Goal: Task Accomplishment & Management: Use online tool/utility

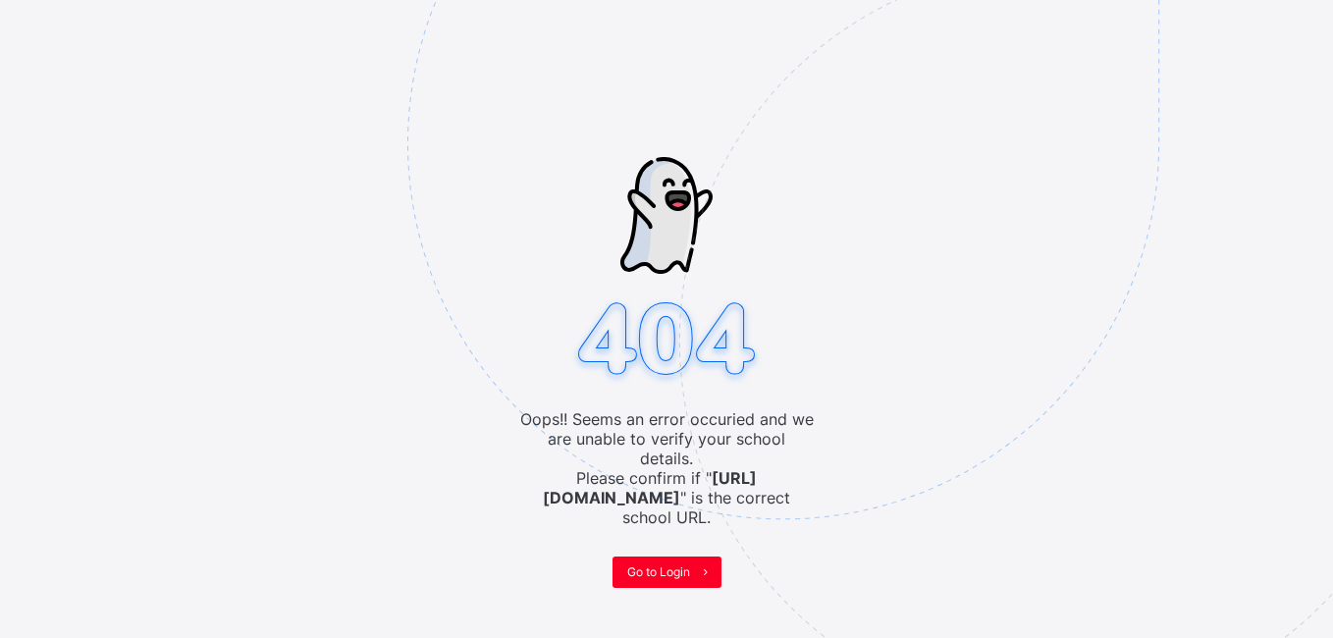
click at [640, 564] on span "Go to Login" at bounding box center [658, 571] width 63 height 15
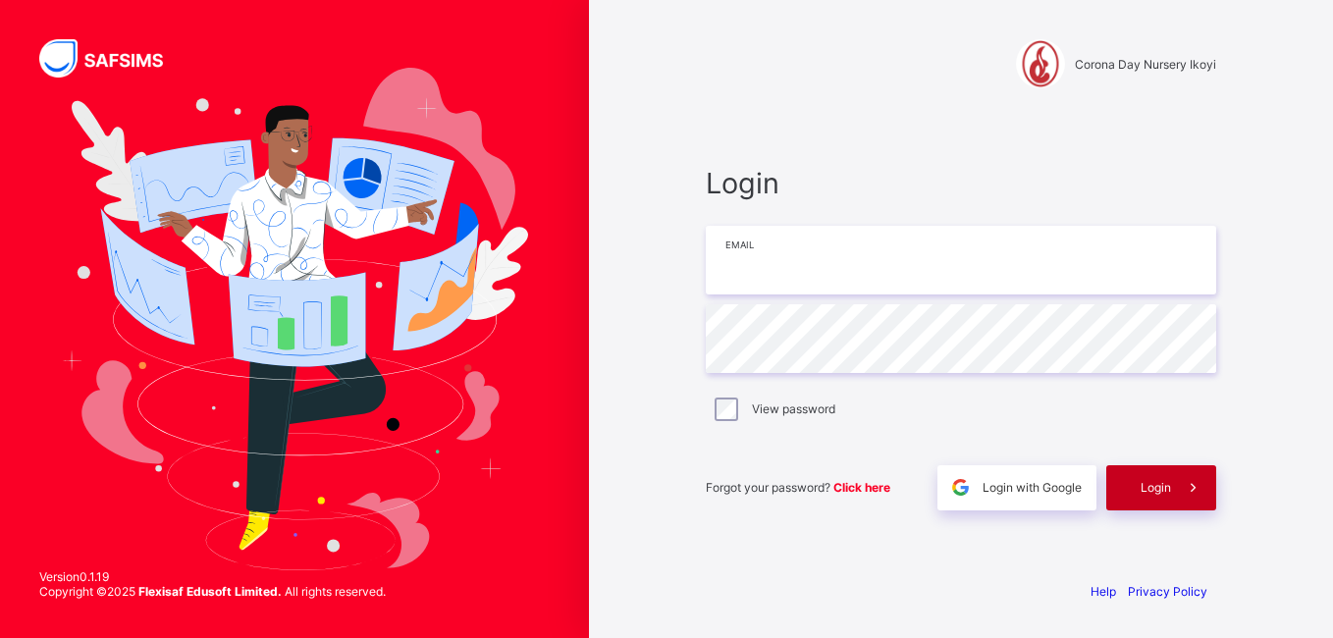
type input "**********"
click at [1157, 487] on span "Login" at bounding box center [1156, 487] width 30 height 15
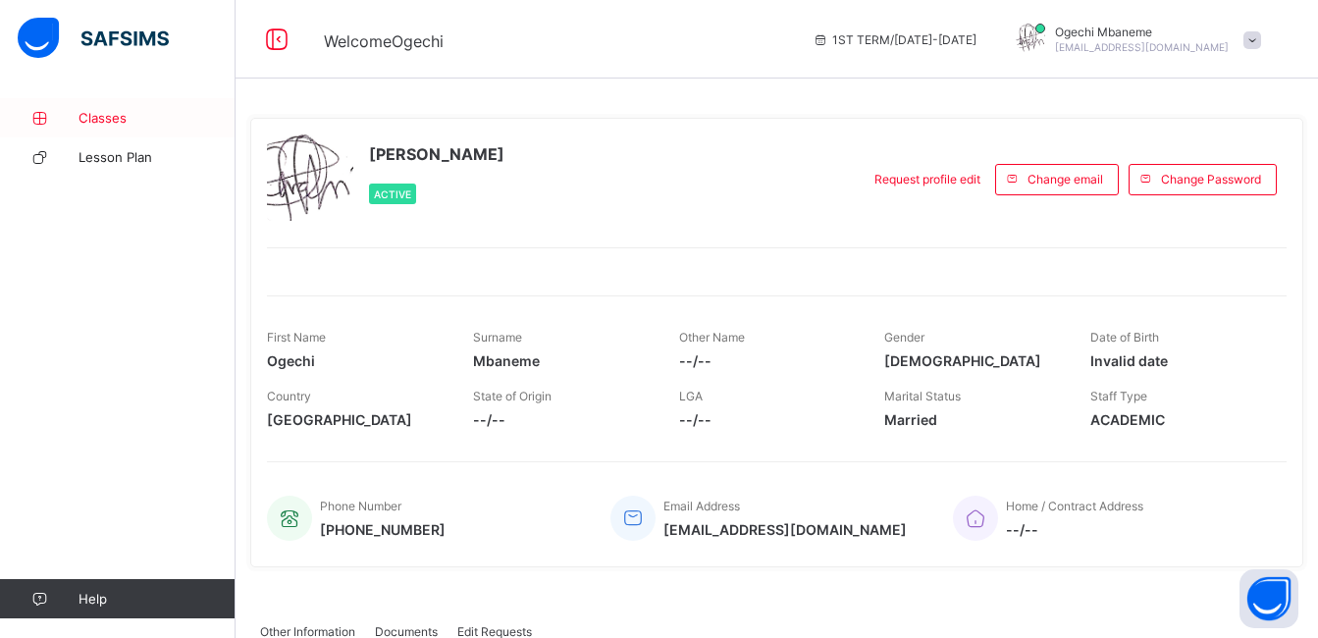
click at [101, 119] on span "Classes" at bounding box center [157, 118] width 157 height 16
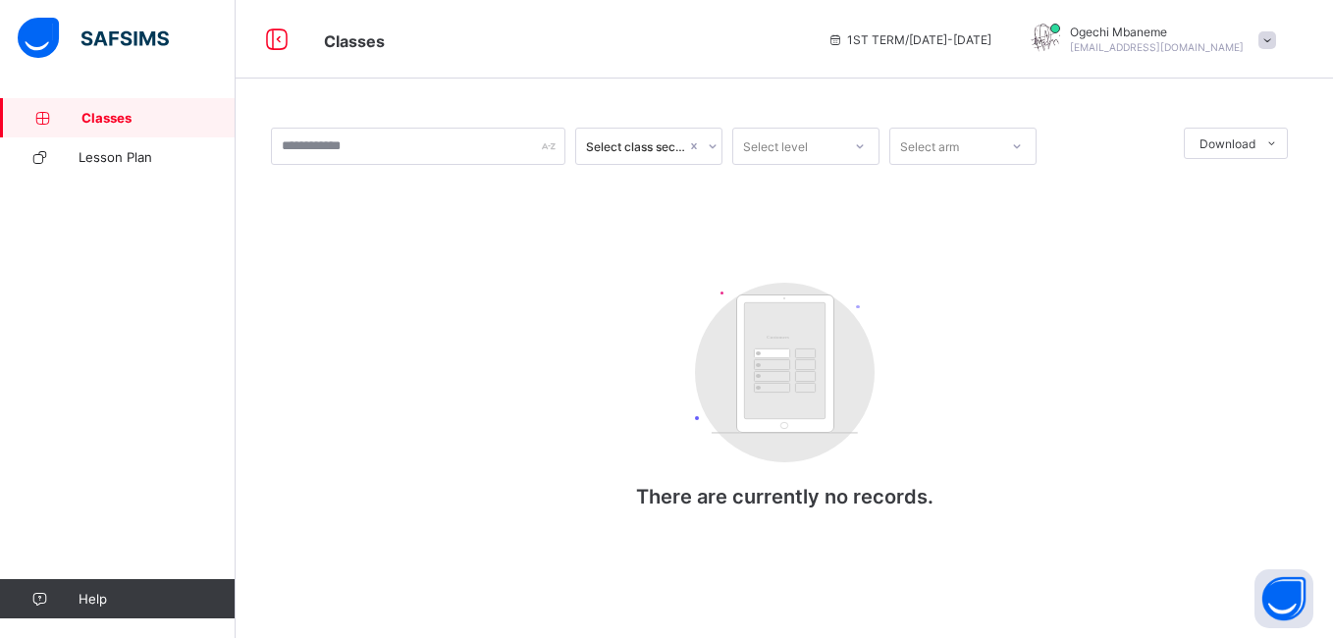
click at [101, 119] on span "Classes" at bounding box center [158, 118] width 154 height 16
click at [154, 31] on img at bounding box center [93, 38] width 151 height 41
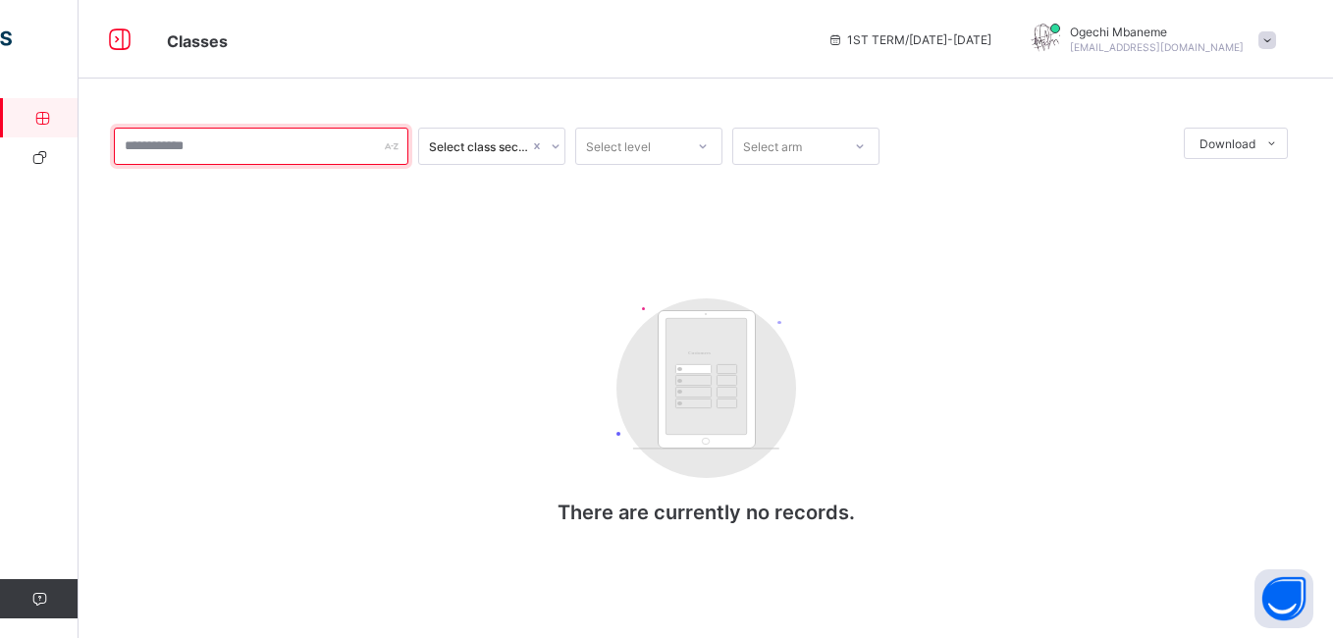
click at [399, 160] on input "text" at bounding box center [261, 146] width 294 height 37
click at [365, 146] on input "text" at bounding box center [261, 146] width 294 height 37
click at [358, 142] on input "text" at bounding box center [261, 146] width 294 height 37
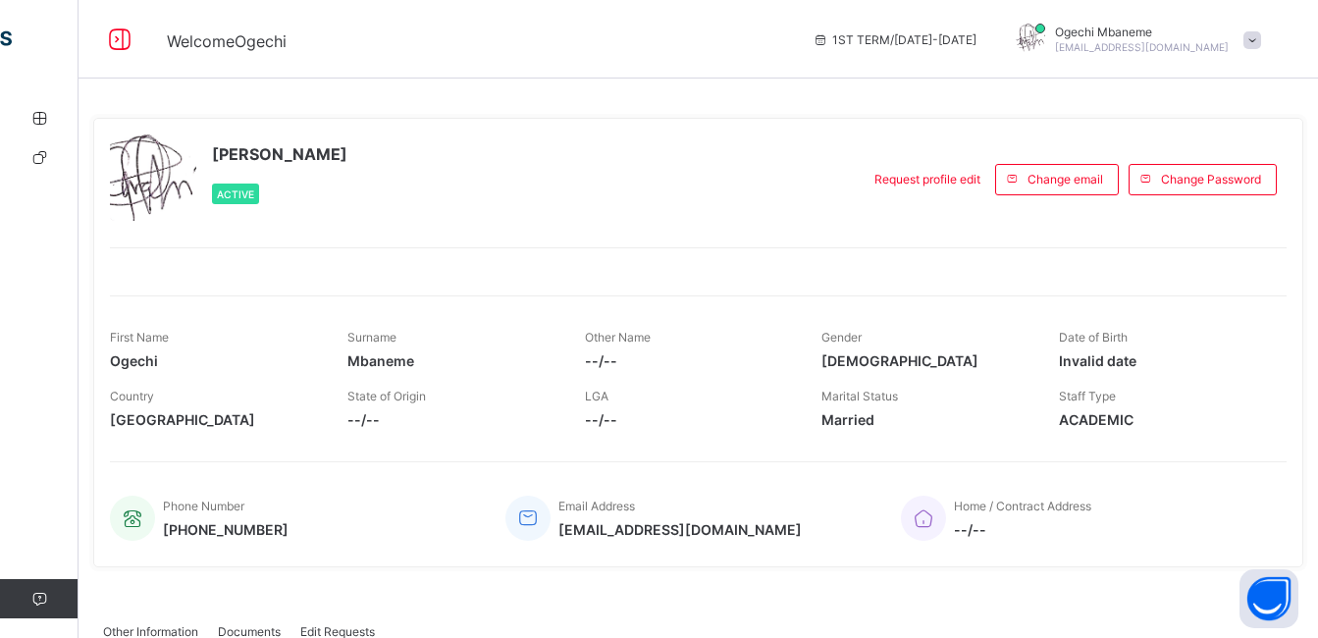
click at [375, 224] on div "Ogechi Mbaneme Active Request profile edit Change email Change Password First N…" at bounding box center [698, 343] width 1210 height 450
click at [1191, 44] on span "[EMAIL_ADDRESS][DOMAIN_NAME]" at bounding box center [1142, 47] width 174 height 12
click at [33, 152] on icon at bounding box center [39, 157] width 79 height 15
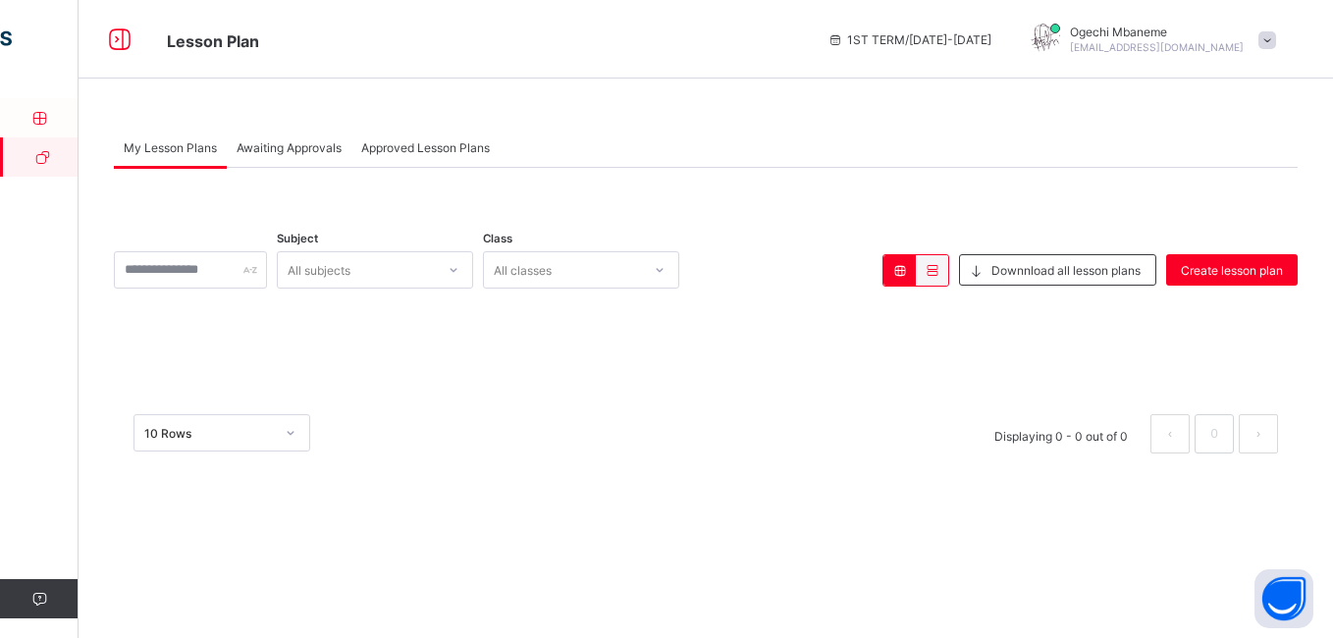
click at [41, 127] on link "Classes" at bounding box center [118, 117] width 236 height 39
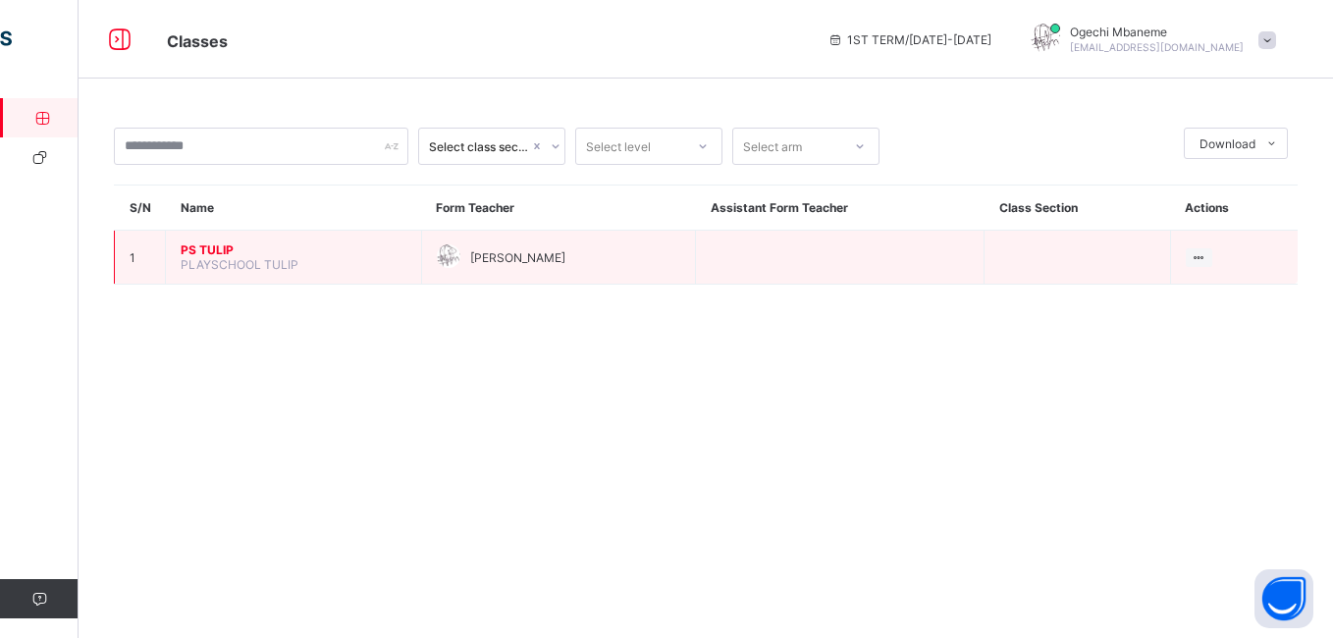
click at [268, 261] on span "PLAYSCHOOL TULIP" at bounding box center [240, 264] width 118 height 15
click at [250, 264] on span "PLAYSCHOOL TULIP" at bounding box center [240, 264] width 118 height 15
drag, startPoint x: 250, startPoint y: 264, endPoint x: 327, endPoint y: 259, distance: 76.7
click at [327, 259] on td "PS TULIP PLAYSCHOOL TULIP" at bounding box center [294, 258] width 256 height 54
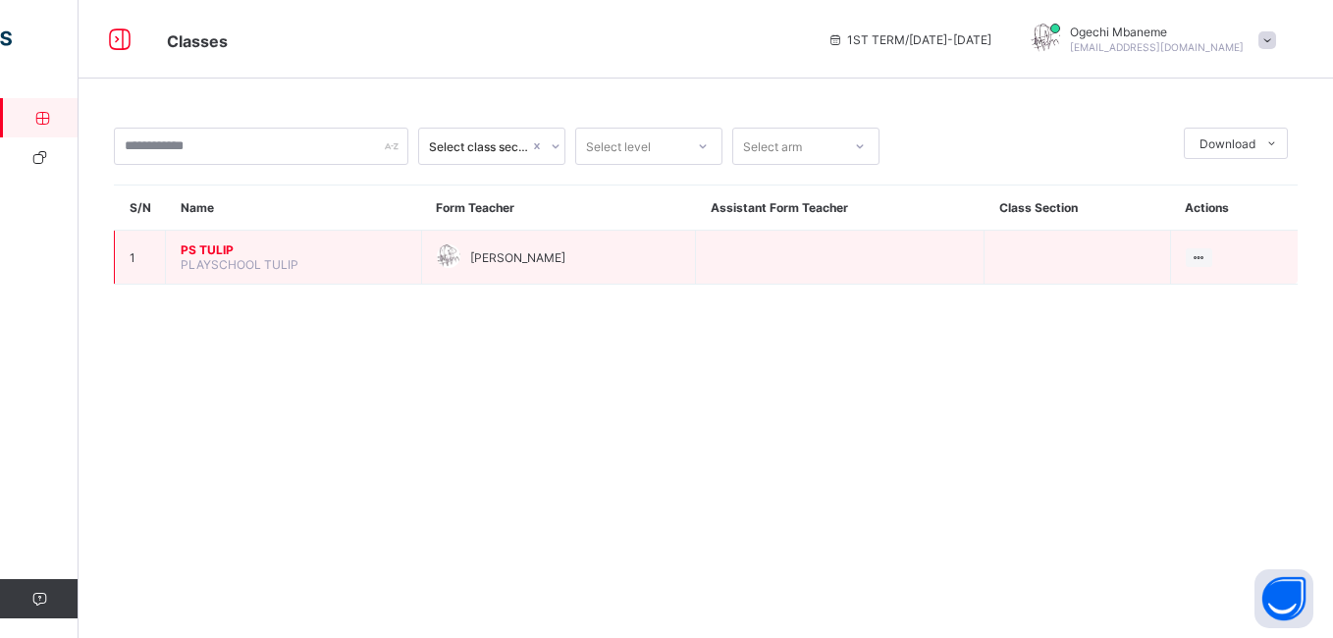
click at [327, 259] on td "PS TULIP PLAYSCHOOL TULIP" at bounding box center [294, 258] width 256 height 54
drag, startPoint x: 327, startPoint y: 259, endPoint x: 210, endPoint y: 249, distance: 117.2
click at [210, 249] on span "PS TULIP" at bounding box center [294, 249] width 226 height 15
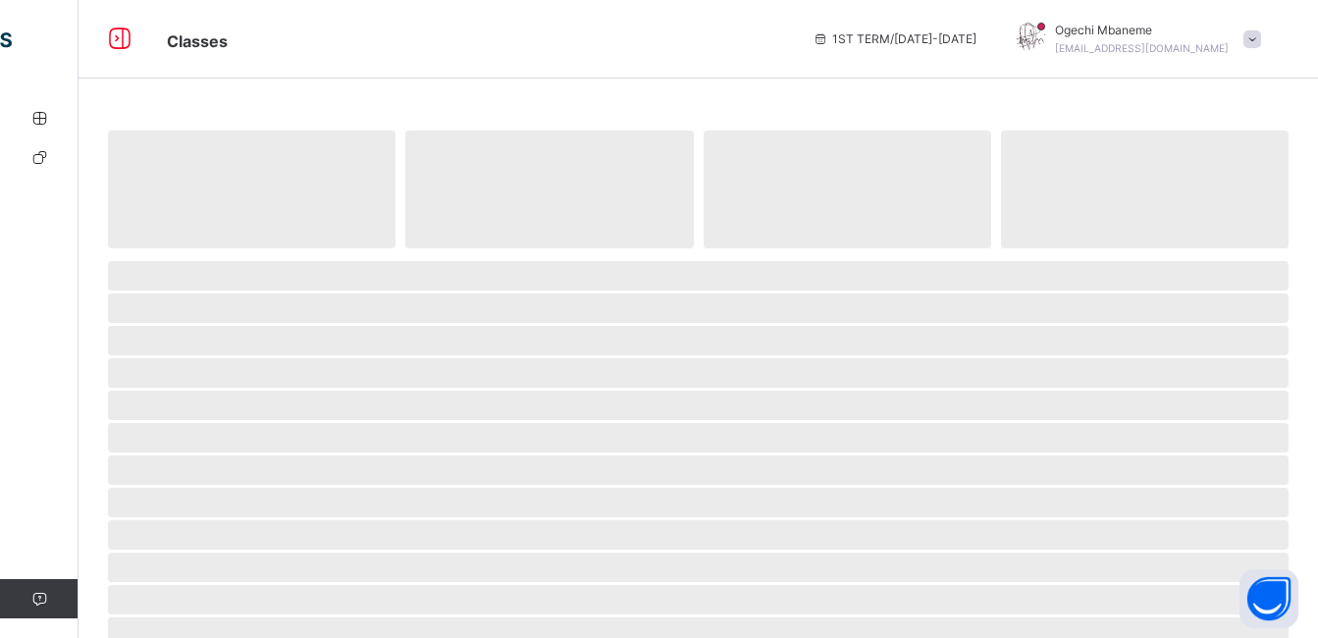
click at [210, 249] on span at bounding box center [698, 253] width 1181 height 10
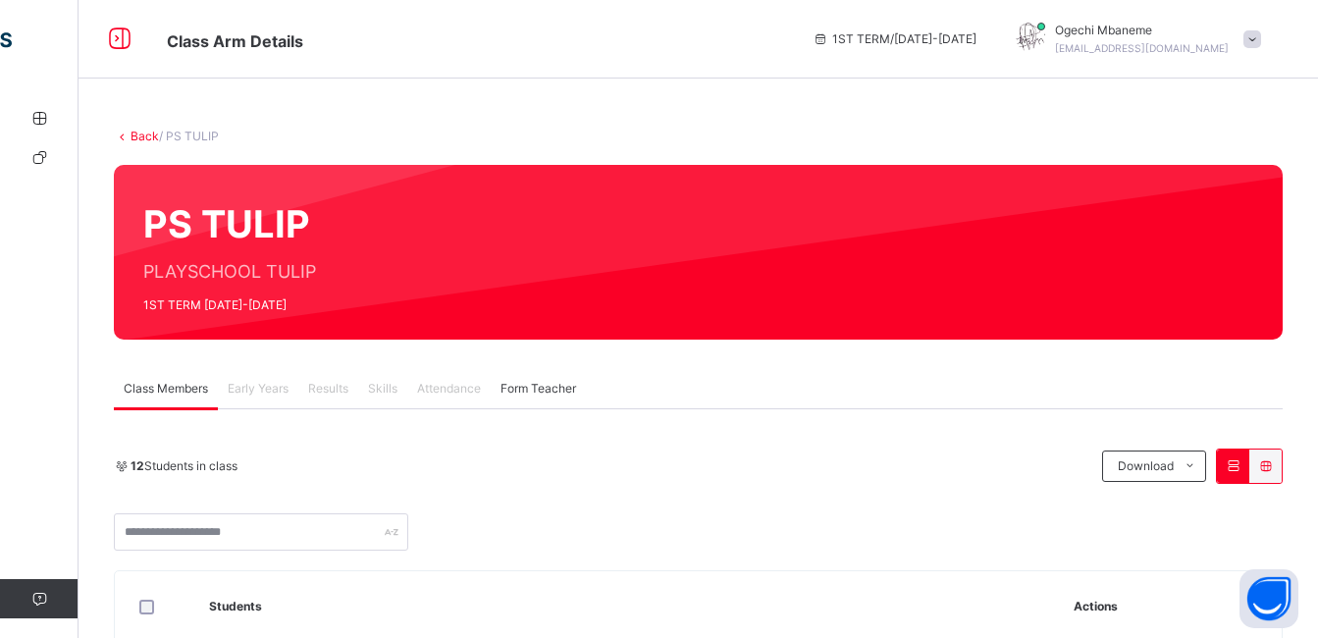
click at [444, 385] on span "Attendance" at bounding box center [449, 389] width 64 height 18
click at [451, 393] on span "Attendance" at bounding box center [449, 389] width 64 height 18
click at [1261, 40] on span at bounding box center [1253, 39] width 18 height 18
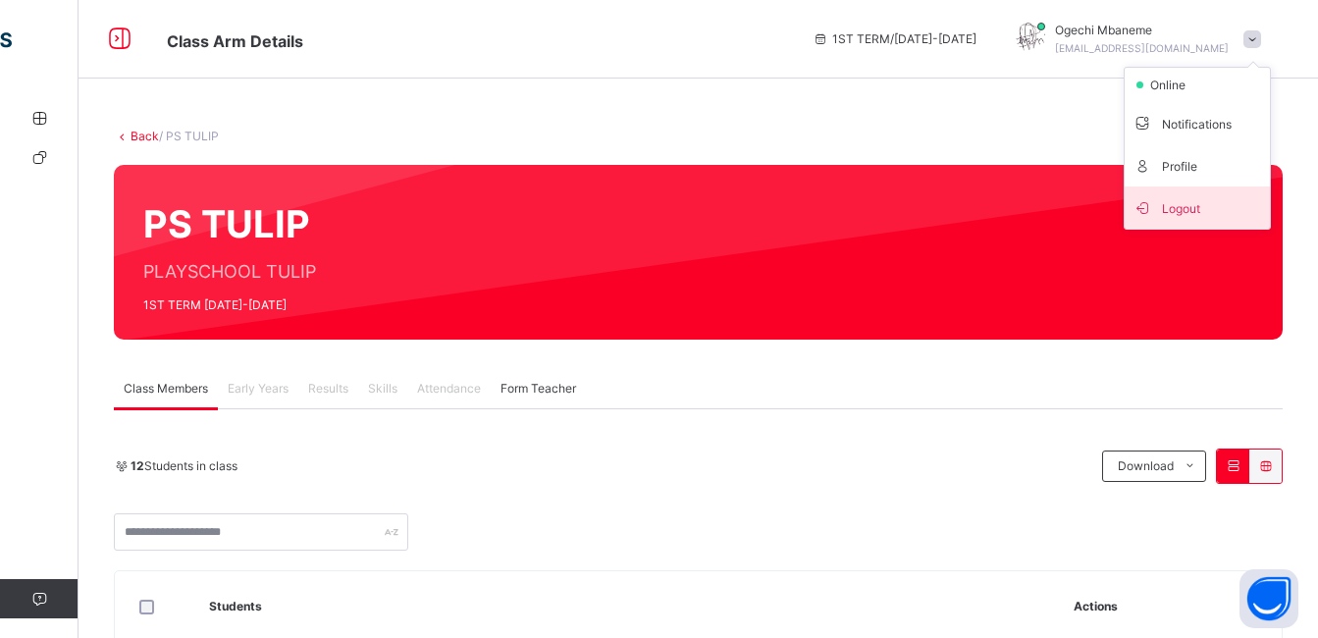
click at [1204, 216] on span "Logout" at bounding box center [1198, 207] width 130 height 27
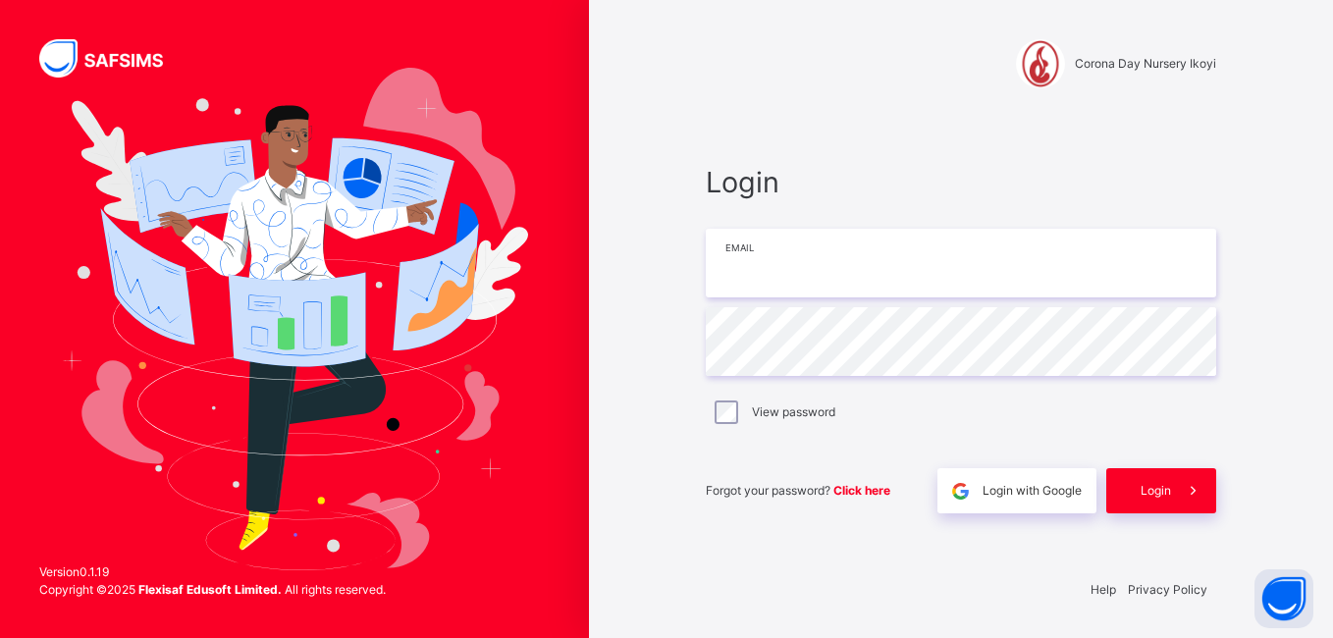
type input "**********"
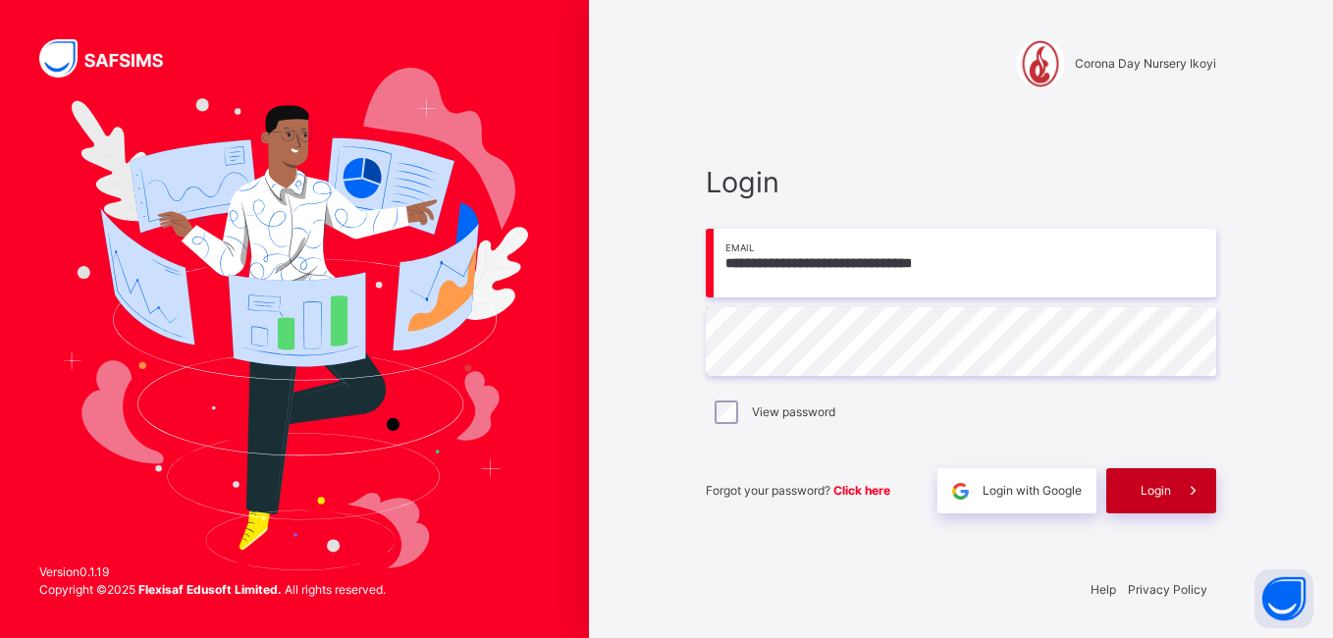
click at [1147, 484] on span "Login" at bounding box center [1156, 491] width 30 height 18
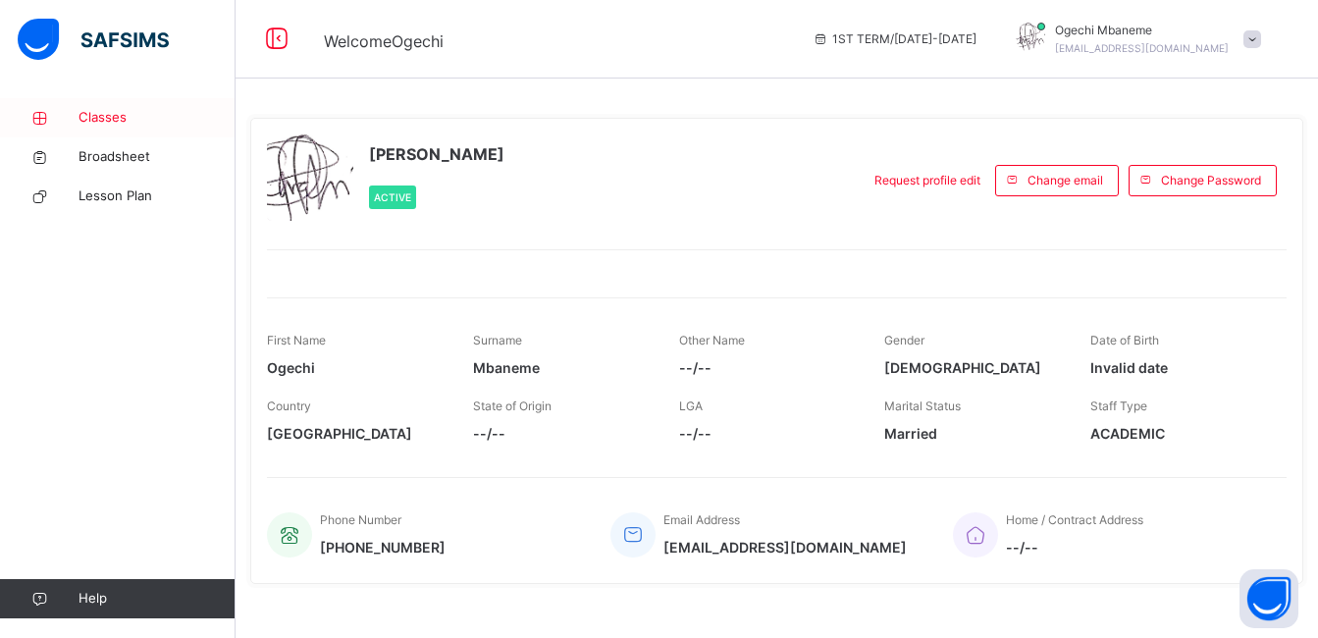
click at [113, 125] on span "Classes" at bounding box center [157, 118] width 157 height 20
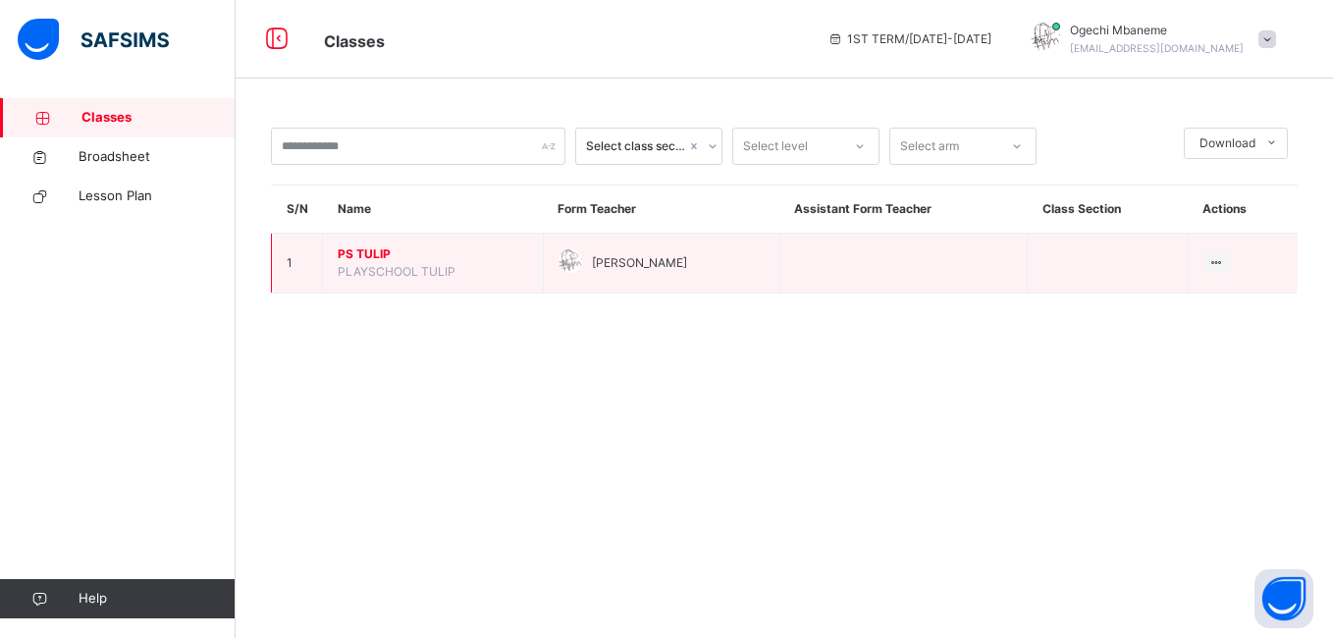
click at [409, 253] on span "PS TULIP" at bounding box center [433, 254] width 190 height 18
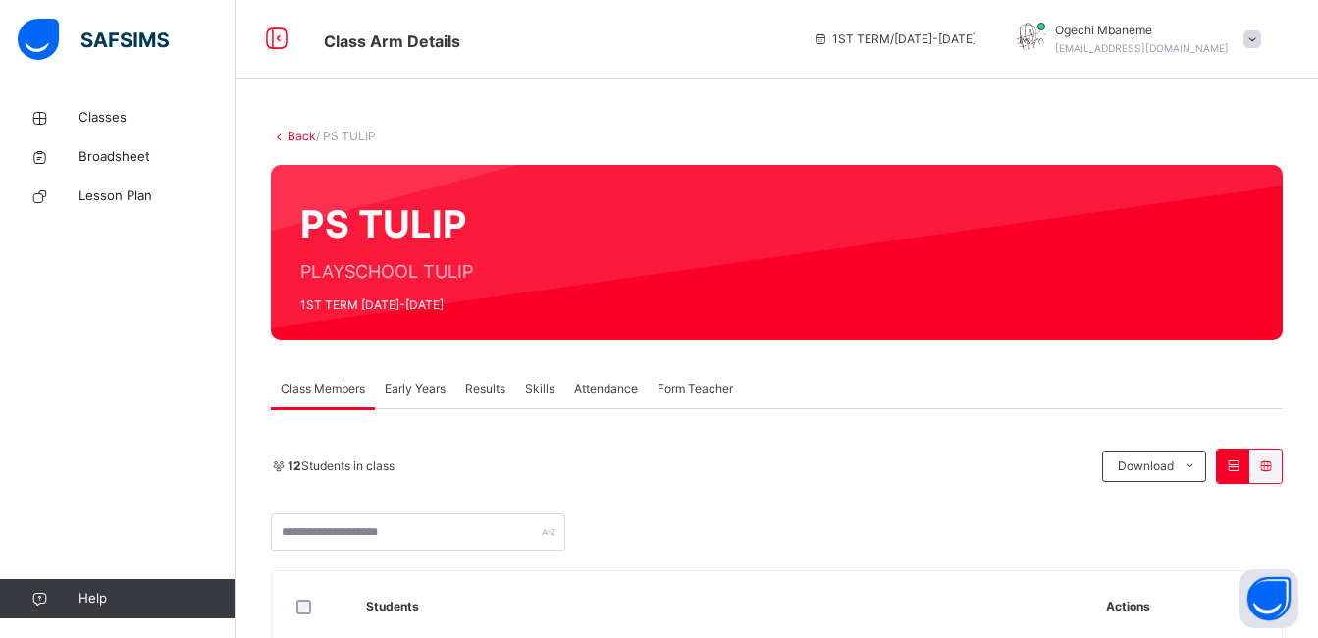
click at [609, 395] on span "Attendance" at bounding box center [606, 389] width 64 height 18
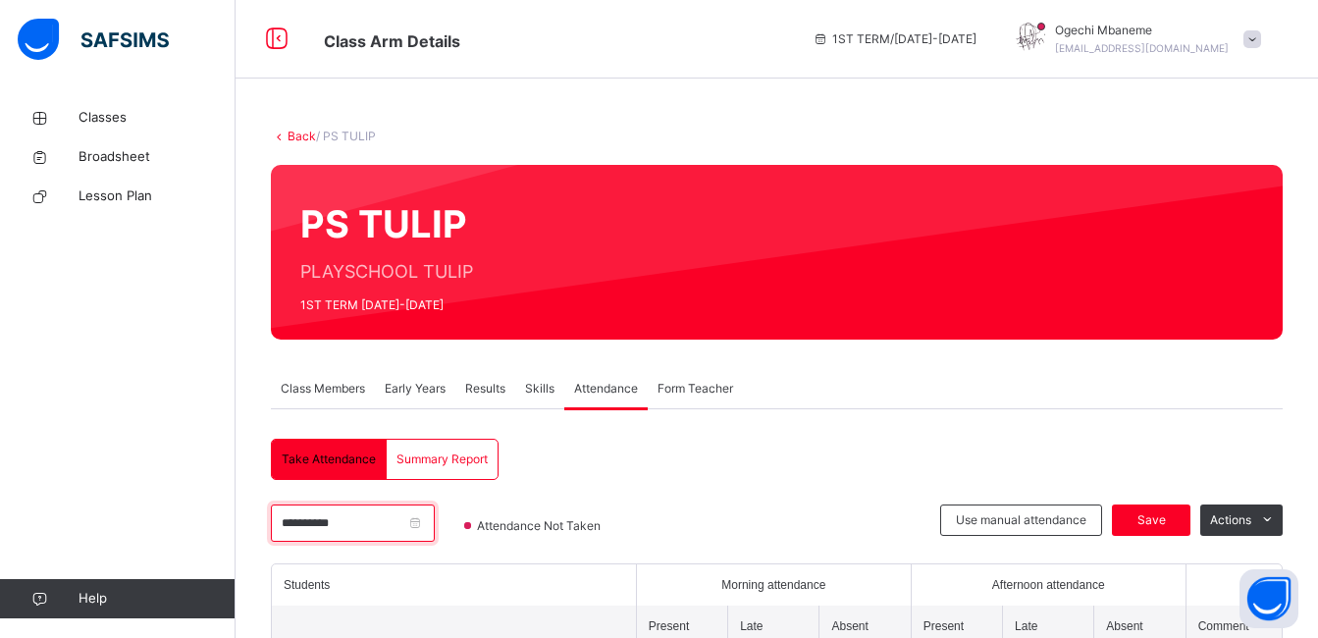
click at [435, 534] on input "**********" at bounding box center [353, 523] width 164 height 37
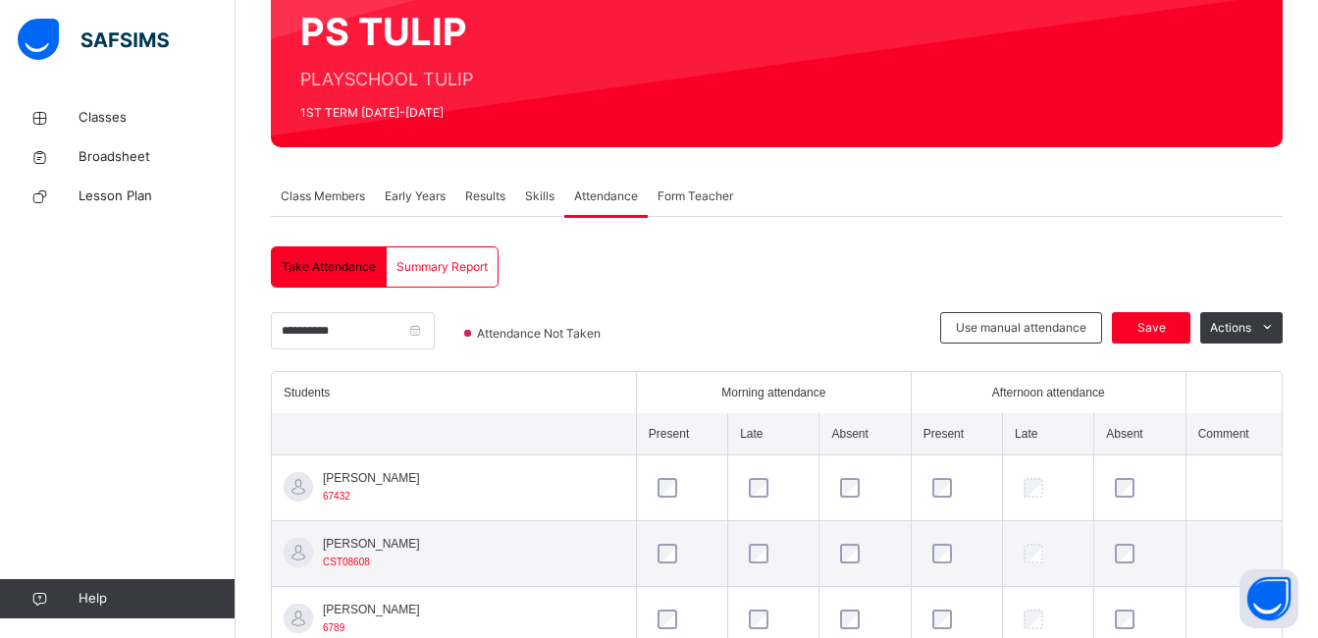
scroll to position [196, 0]
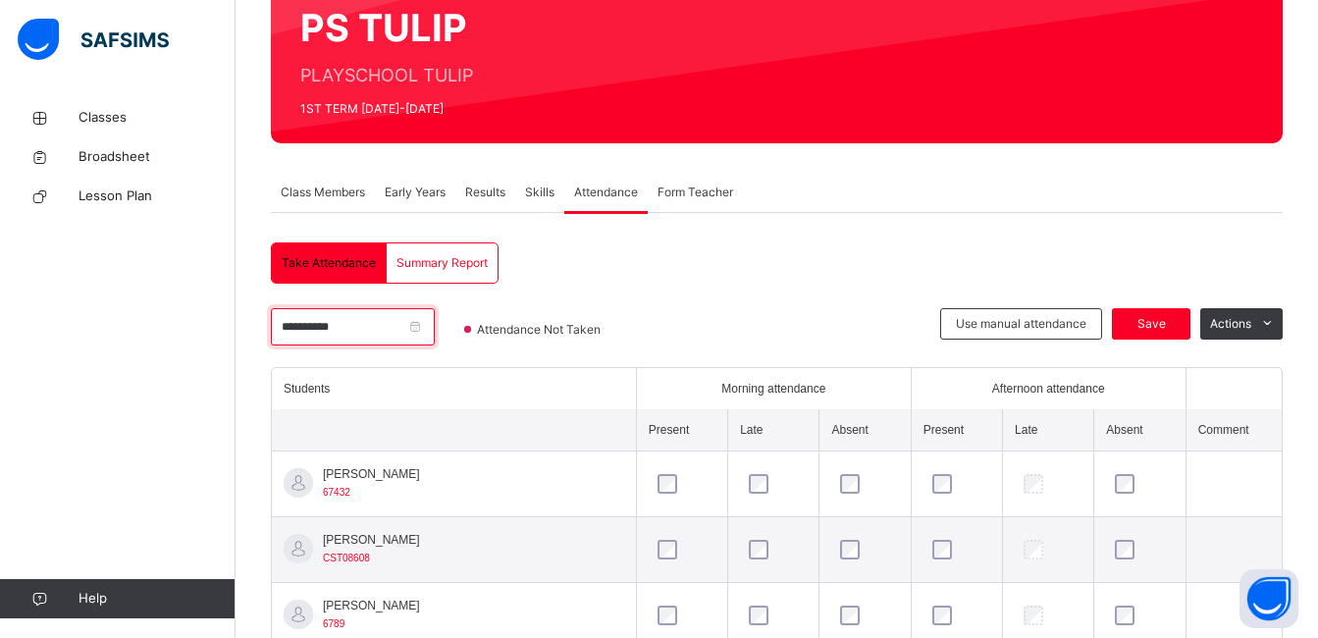
click at [392, 336] on input "**********" at bounding box center [353, 326] width 164 height 37
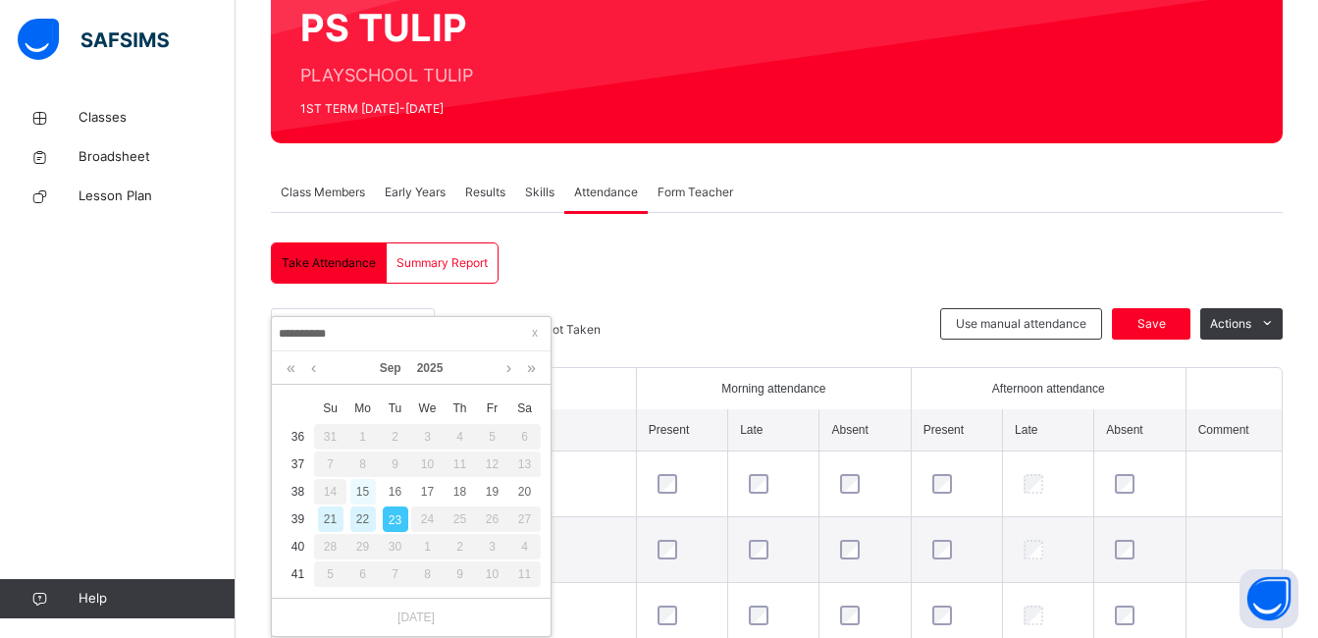
click at [366, 488] on div "15" at bounding box center [363, 492] width 26 height 26
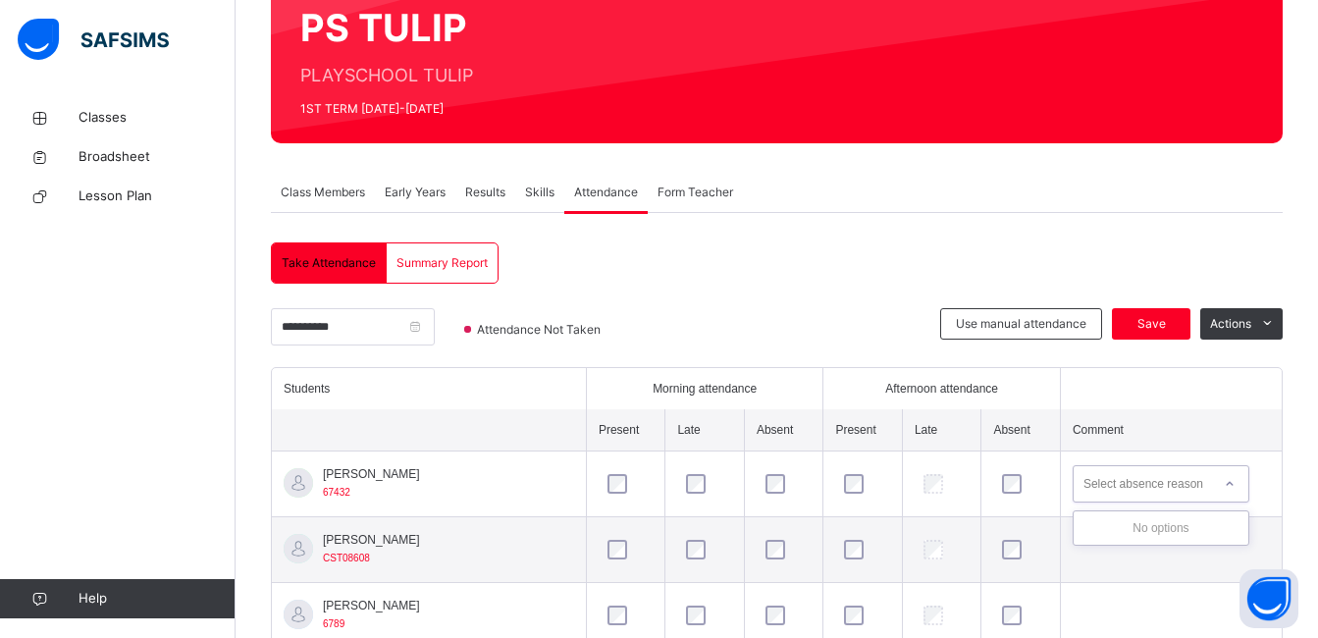
click at [1148, 487] on div "Select absence reason" at bounding box center [1144, 483] width 120 height 37
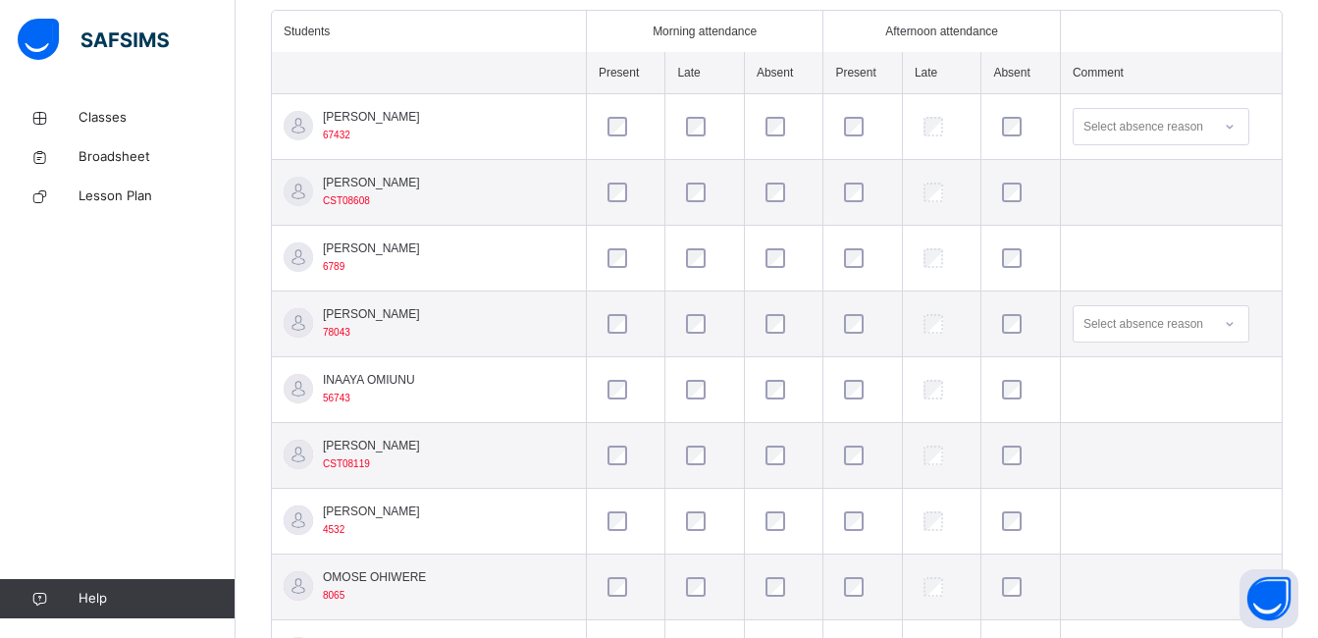
scroll to position [589, 0]
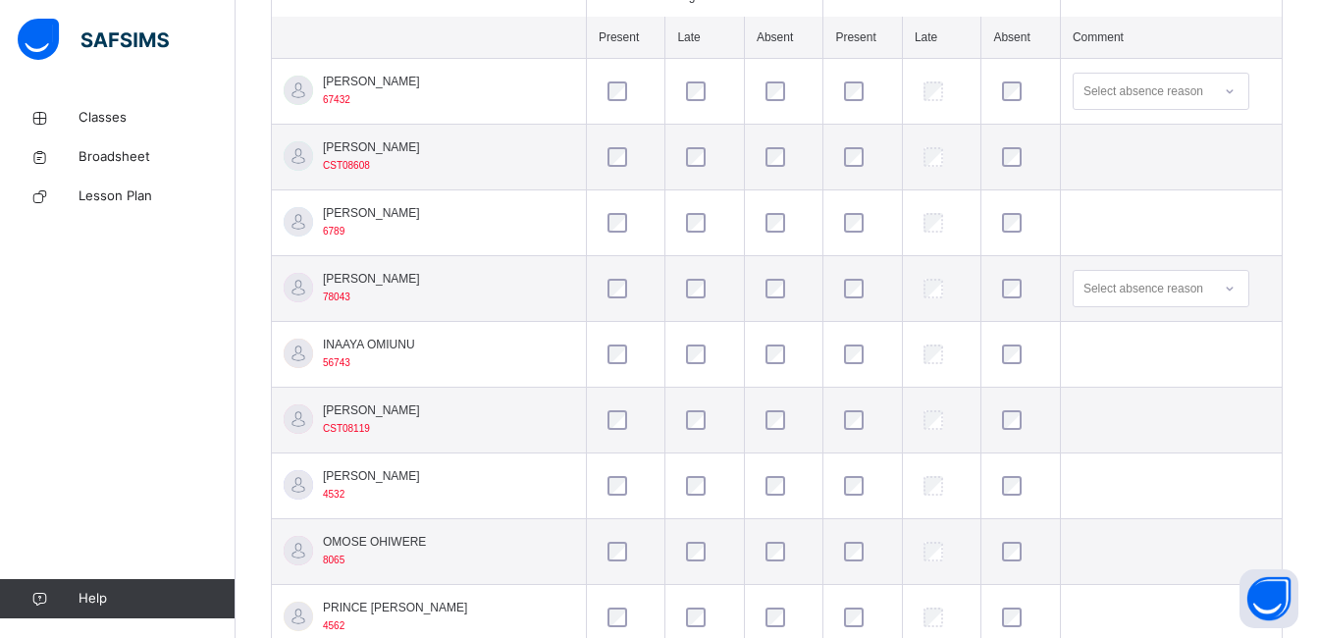
click at [757, 367] on div at bounding box center [784, 354] width 55 height 41
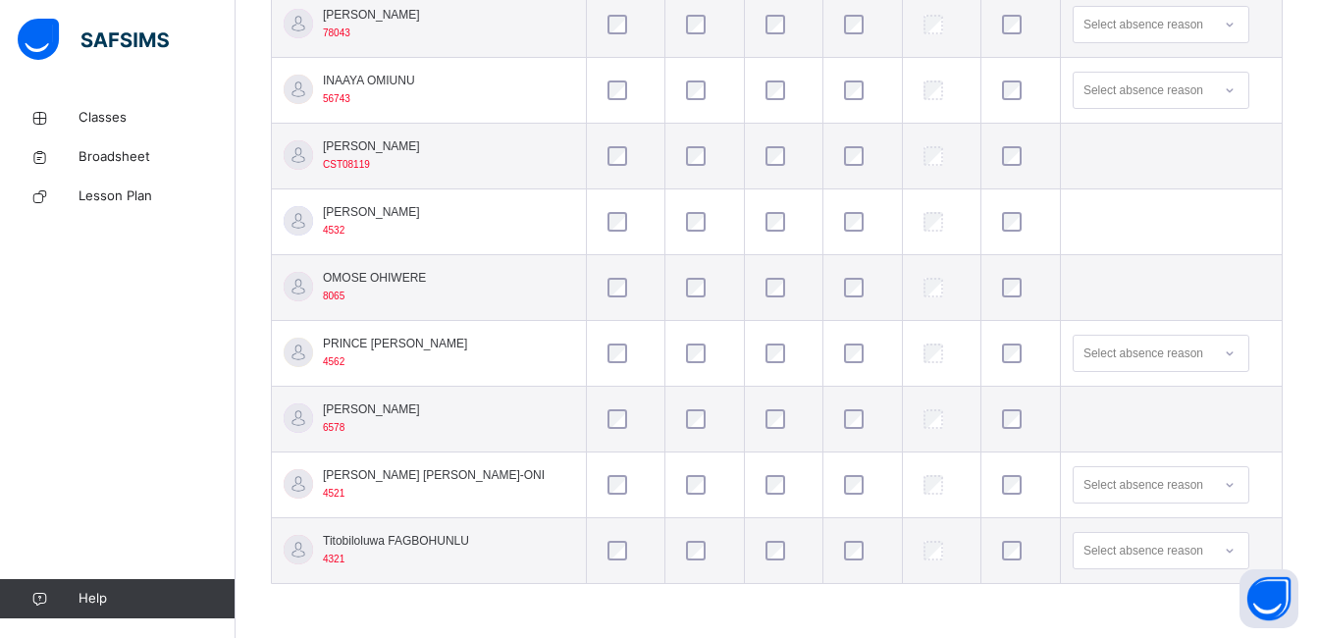
scroll to position [295, 0]
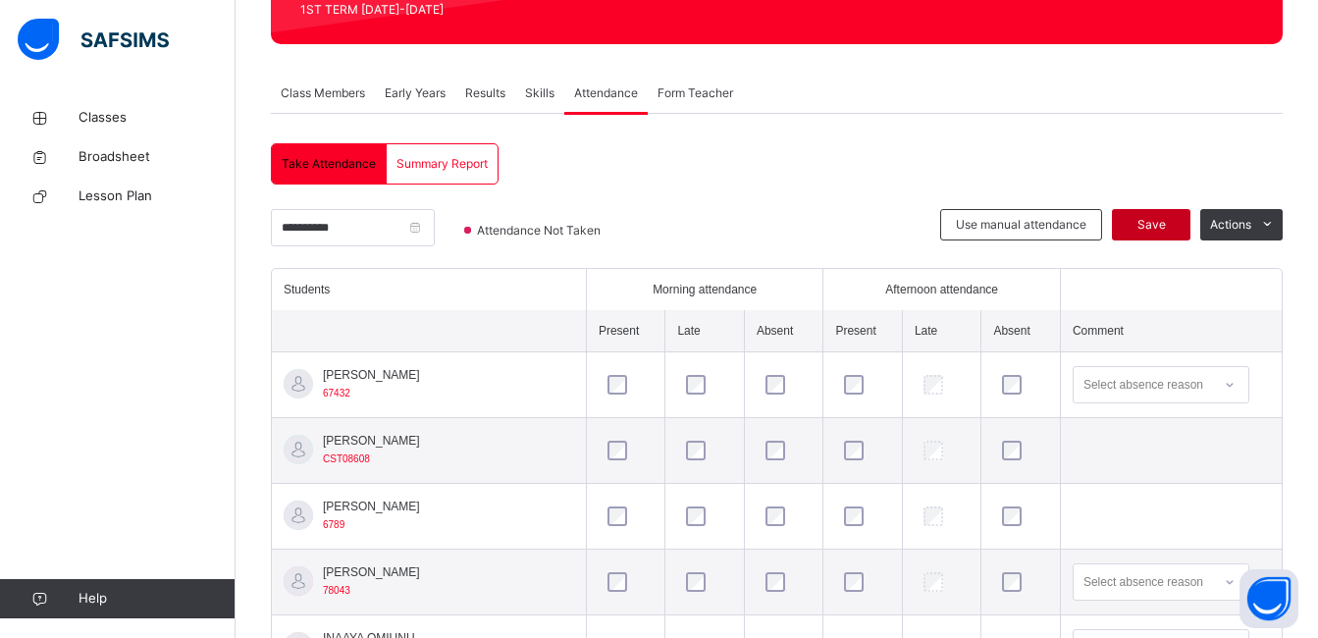
click at [1175, 221] on span "Save" at bounding box center [1151, 225] width 49 height 18
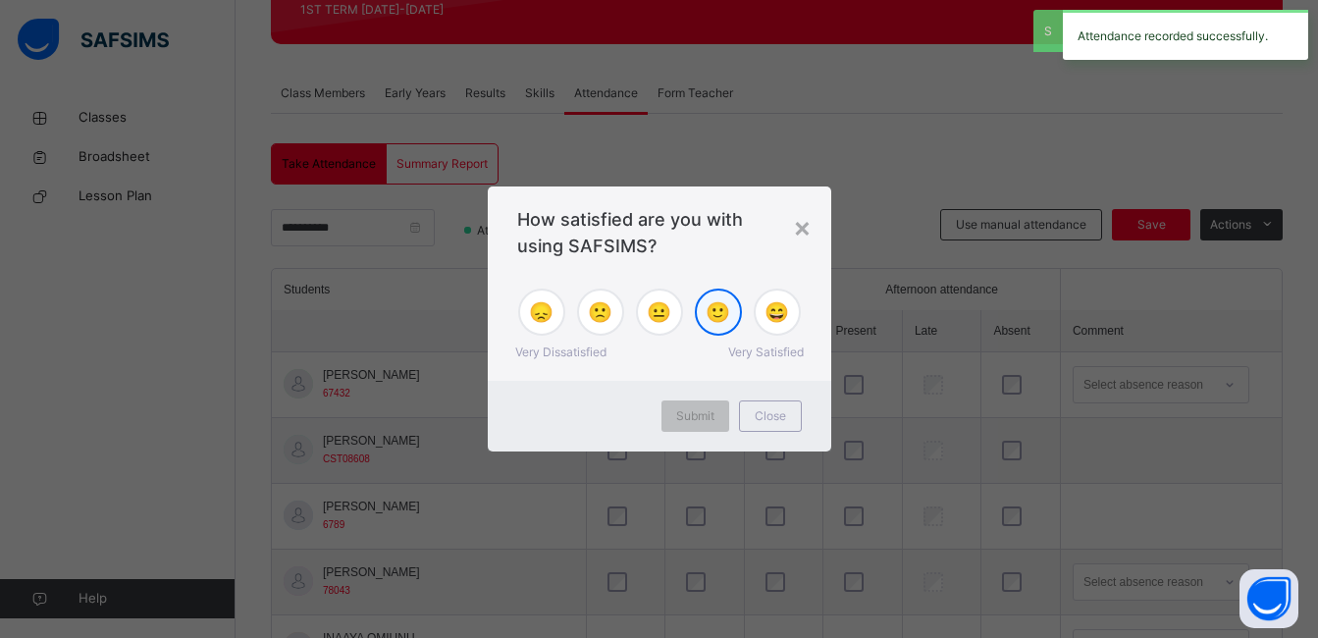
click at [726, 317] on span "🙂" at bounding box center [718, 311] width 25 height 29
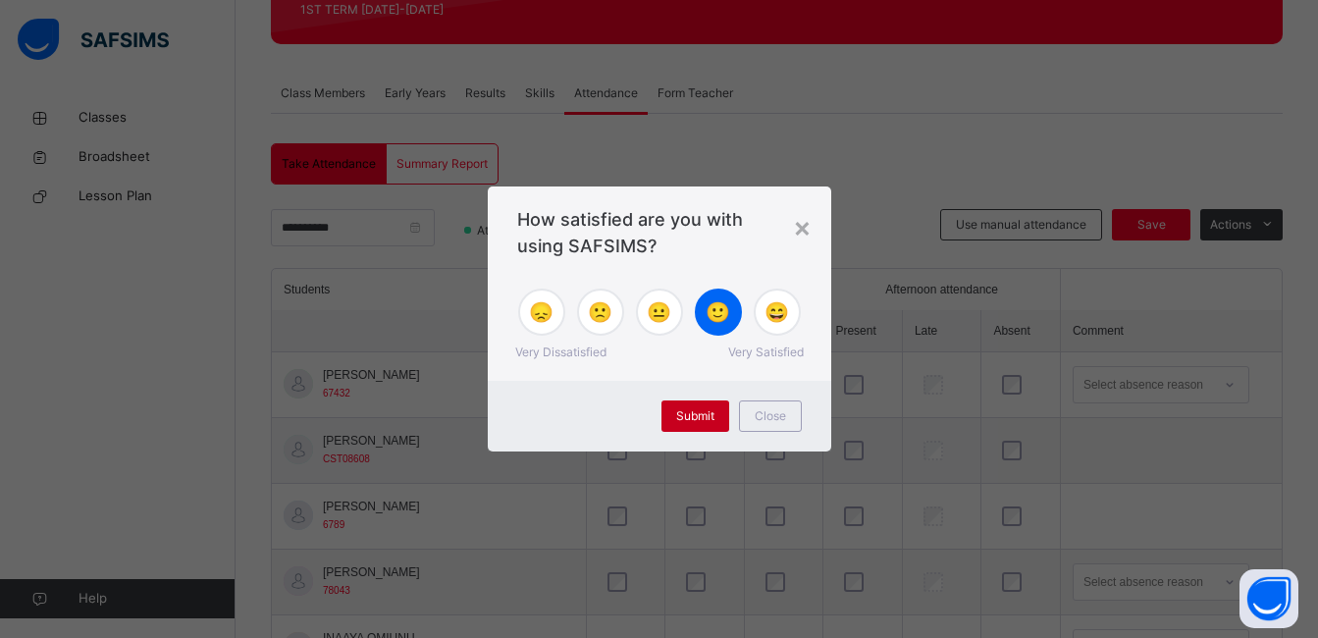
click at [695, 415] on span "Submit" at bounding box center [695, 416] width 38 height 18
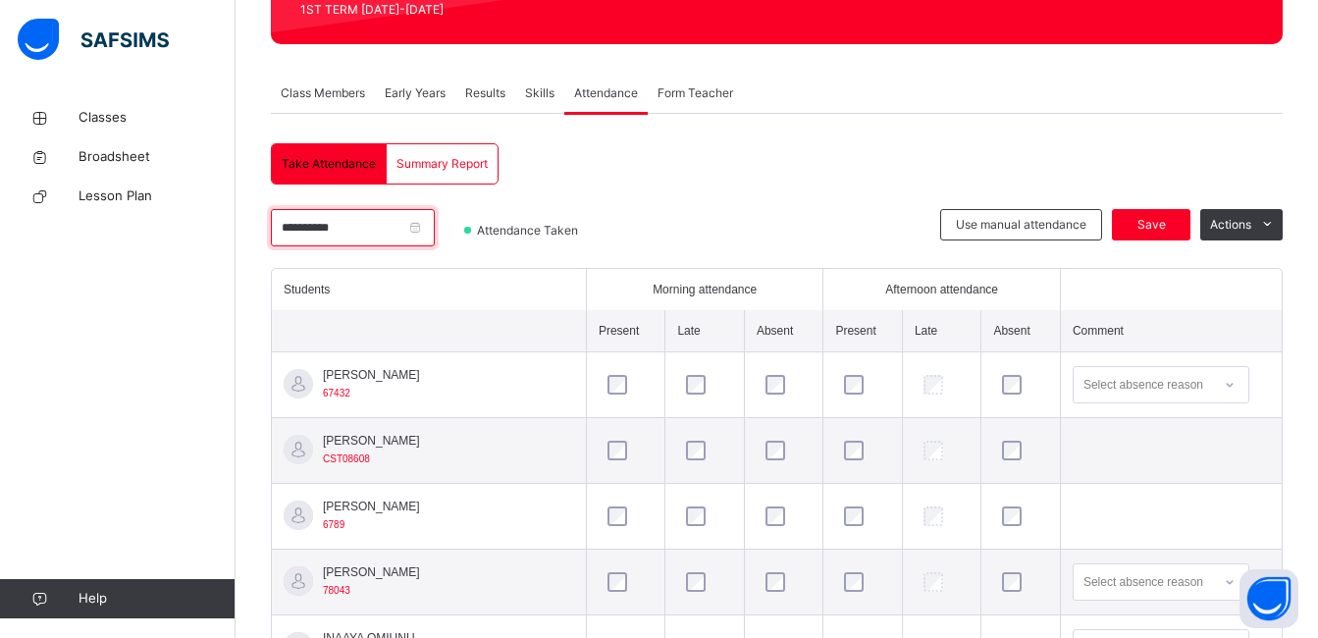
click at [421, 214] on input "**********" at bounding box center [353, 227] width 164 height 37
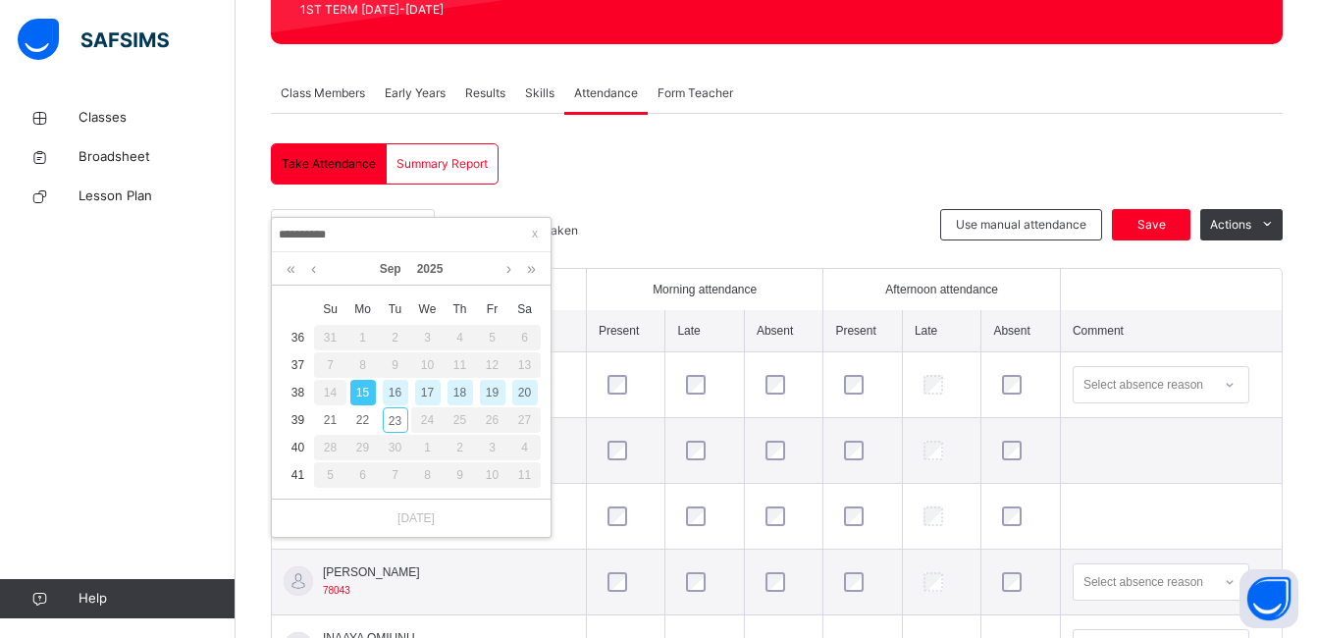
click at [407, 396] on div "16" at bounding box center [396, 393] width 26 height 26
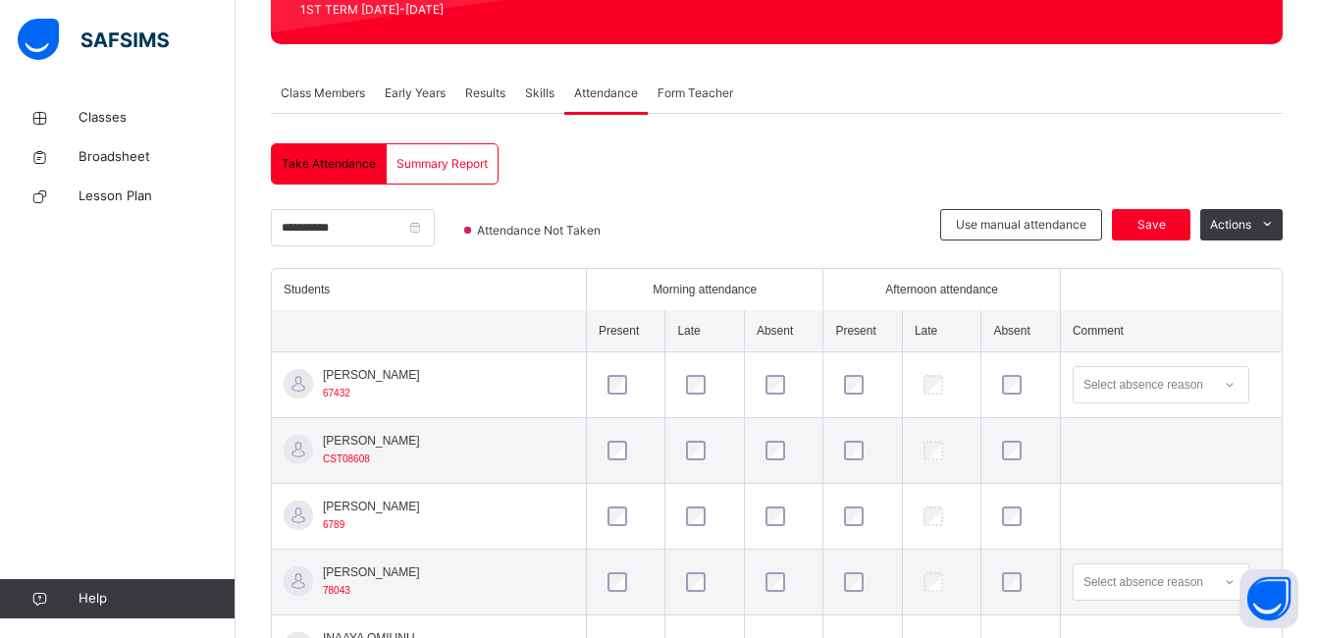
click at [1167, 225] on span "Save" at bounding box center [1151, 225] width 49 height 18
click at [427, 227] on input "**********" at bounding box center [353, 227] width 164 height 37
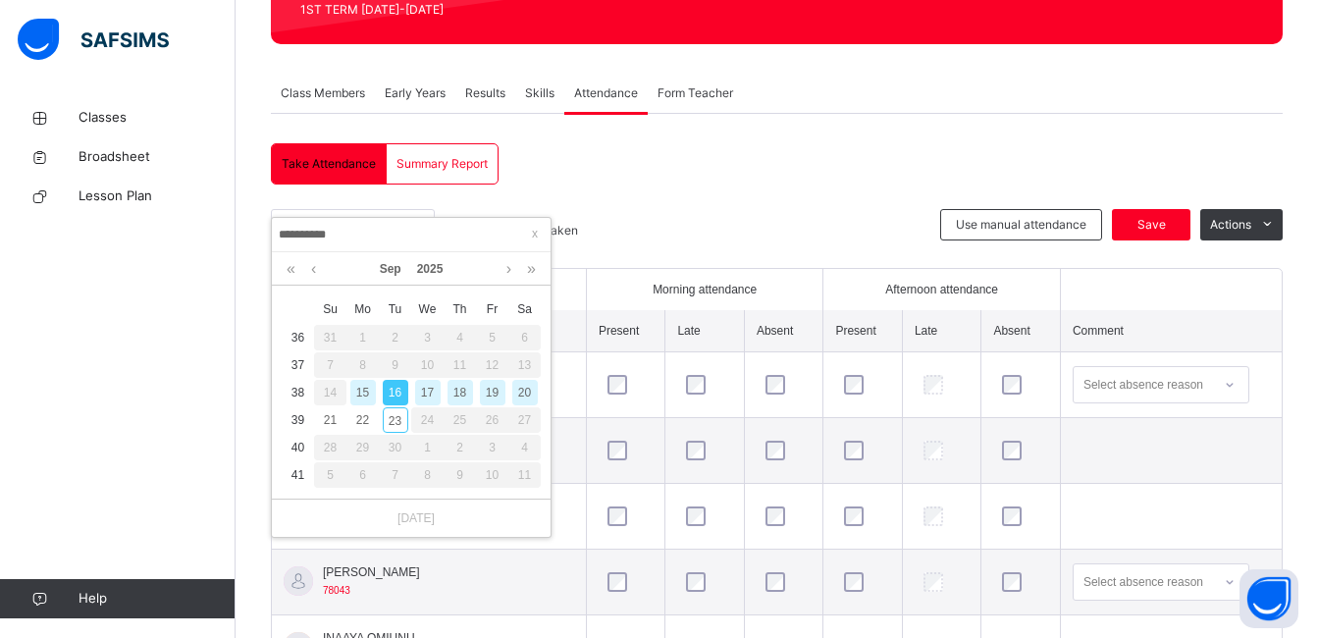
click at [424, 392] on div "17" at bounding box center [428, 393] width 26 height 26
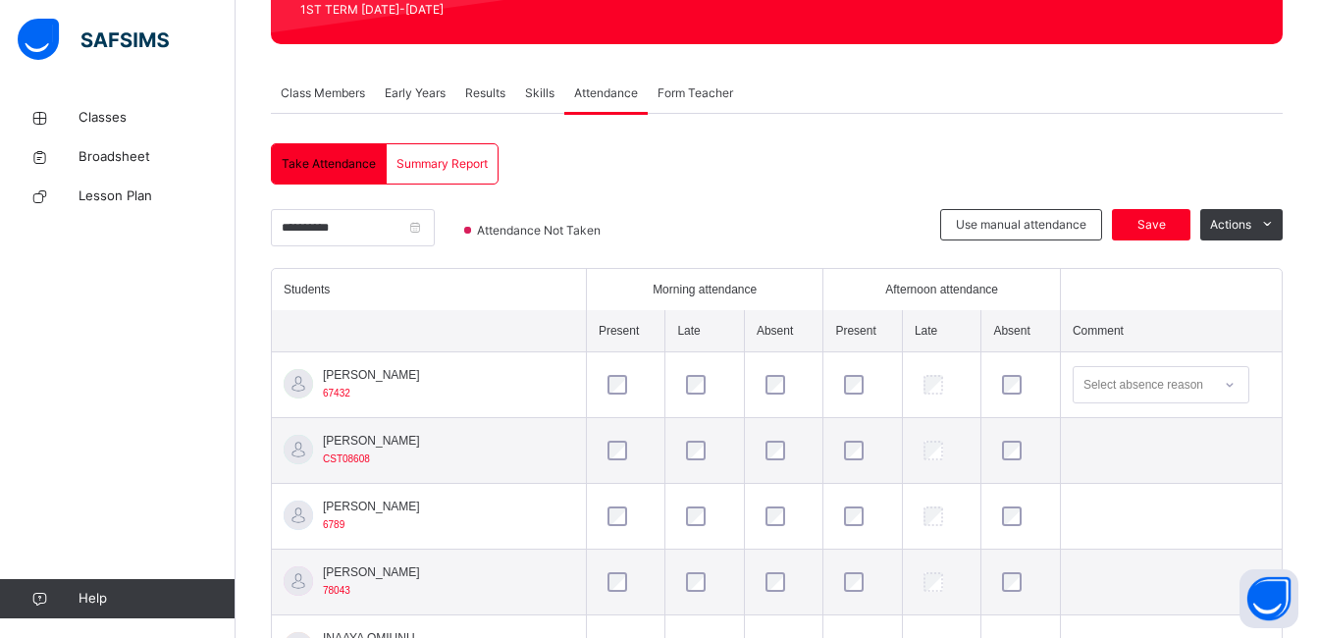
click at [824, 382] on td at bounding box center [864, 385] width 80 height 66
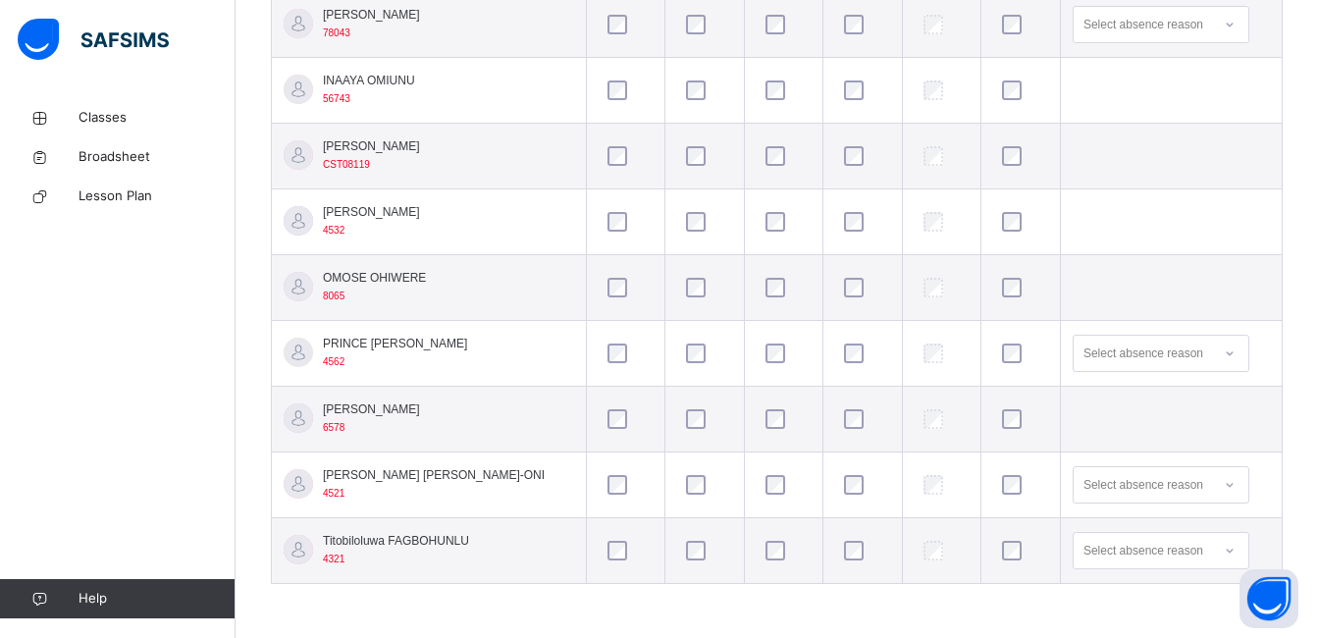
click at [997, 561] on div at bounding box center [1020, 550] width 55 height 41
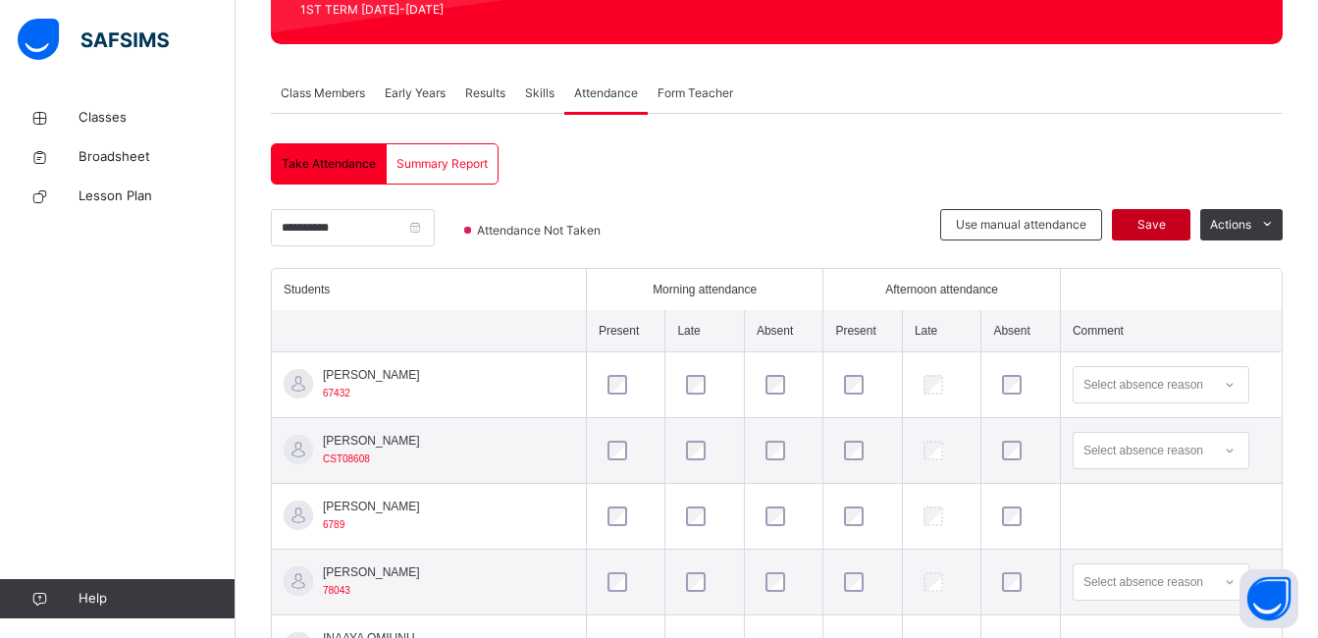
click at [1176, 231] on span "Save" at bounding box center [1151, 225] width 49 height 18
click at [435, 239] on input "**********" at bounding box center [353, 227] width 164 height 37
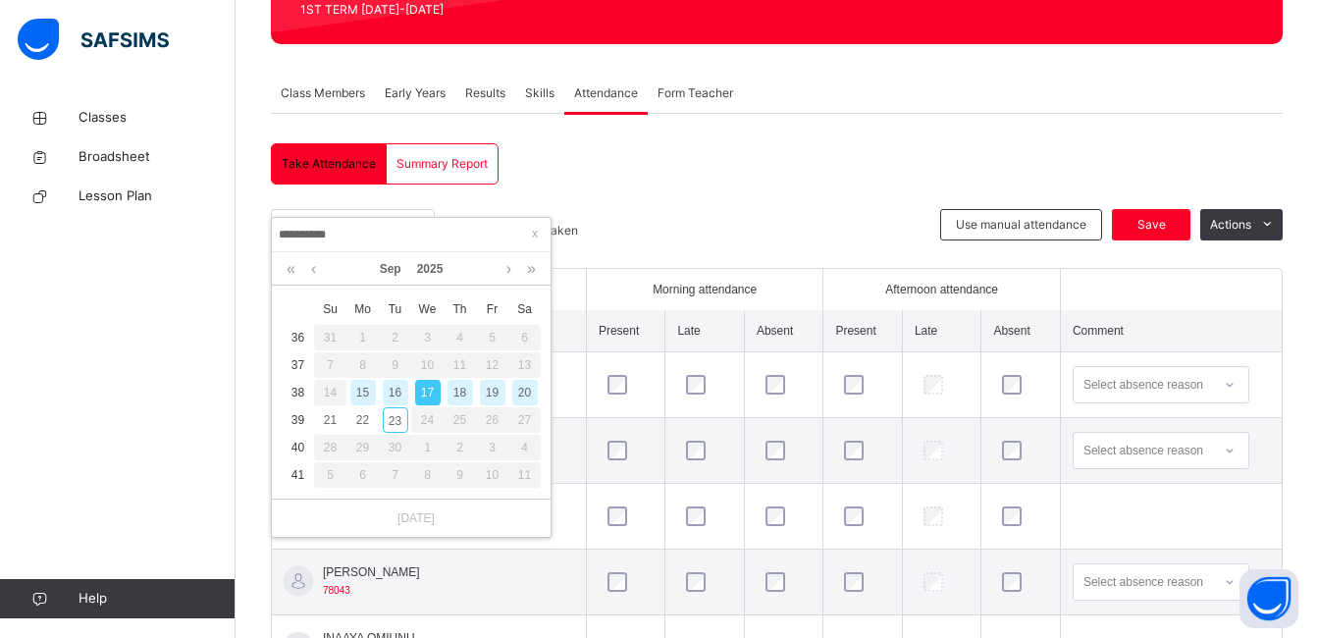
click at [400, 392] on div "16" at bounding box center [396, 393] width 26 height 26
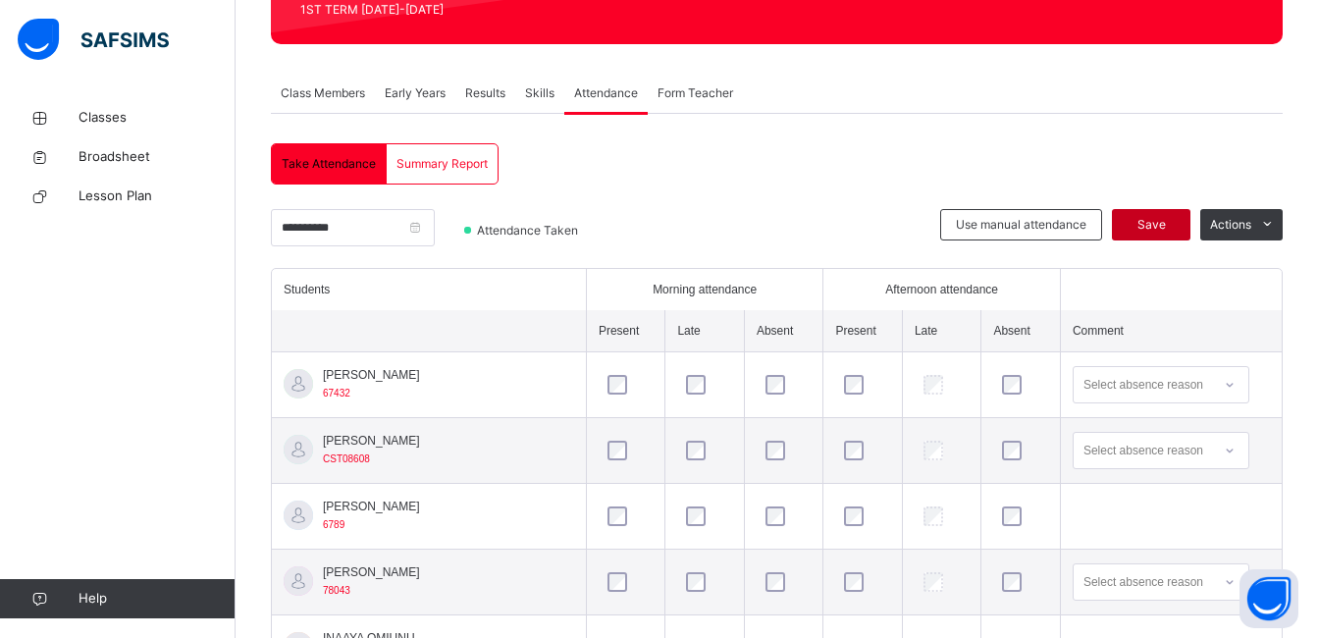
click at [1164, 217] on span "Save" at bounding box center [1151, 225] width 49 height 18
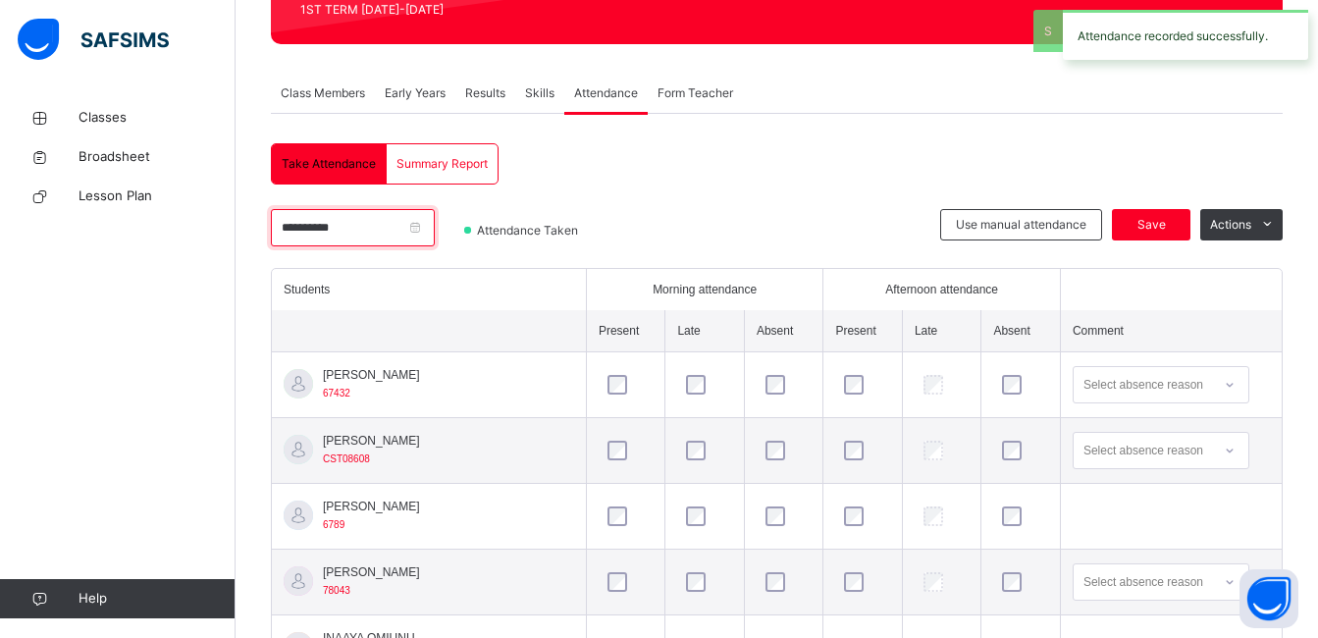
click at [419, 229] on input "**********" at bounding box center [353, 227] width 164 height 37
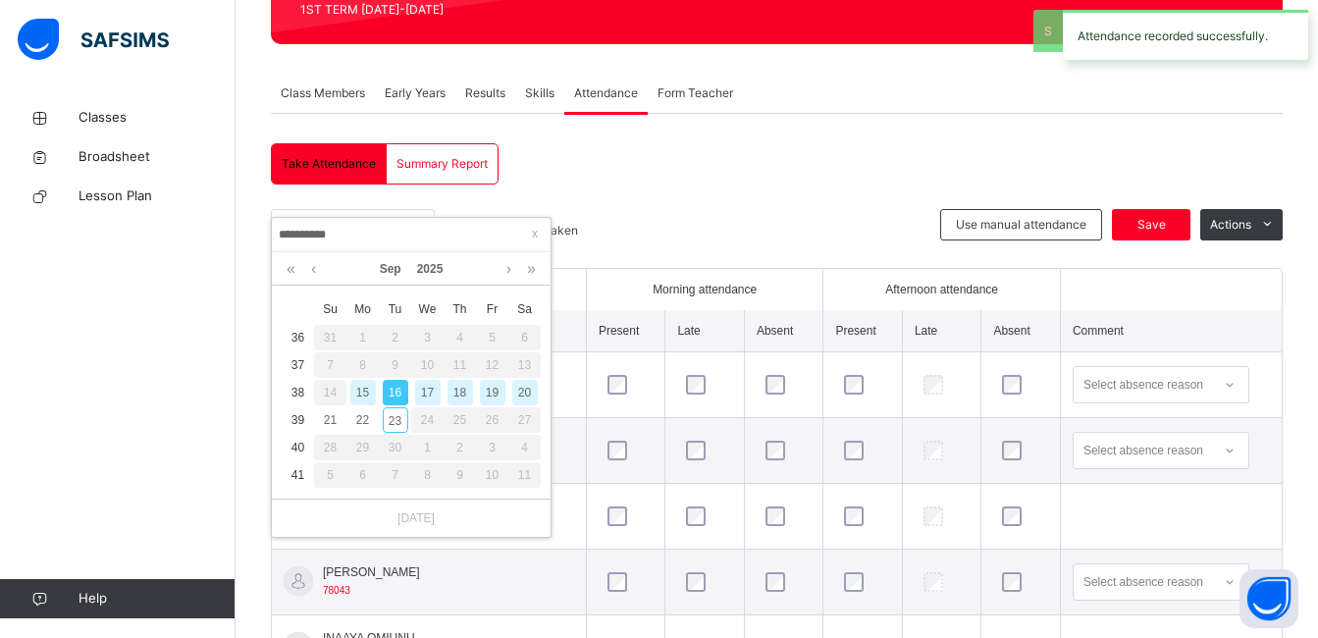
click at [432, 390] on div "17" at bounding box center [428, 393] width 26 height 26
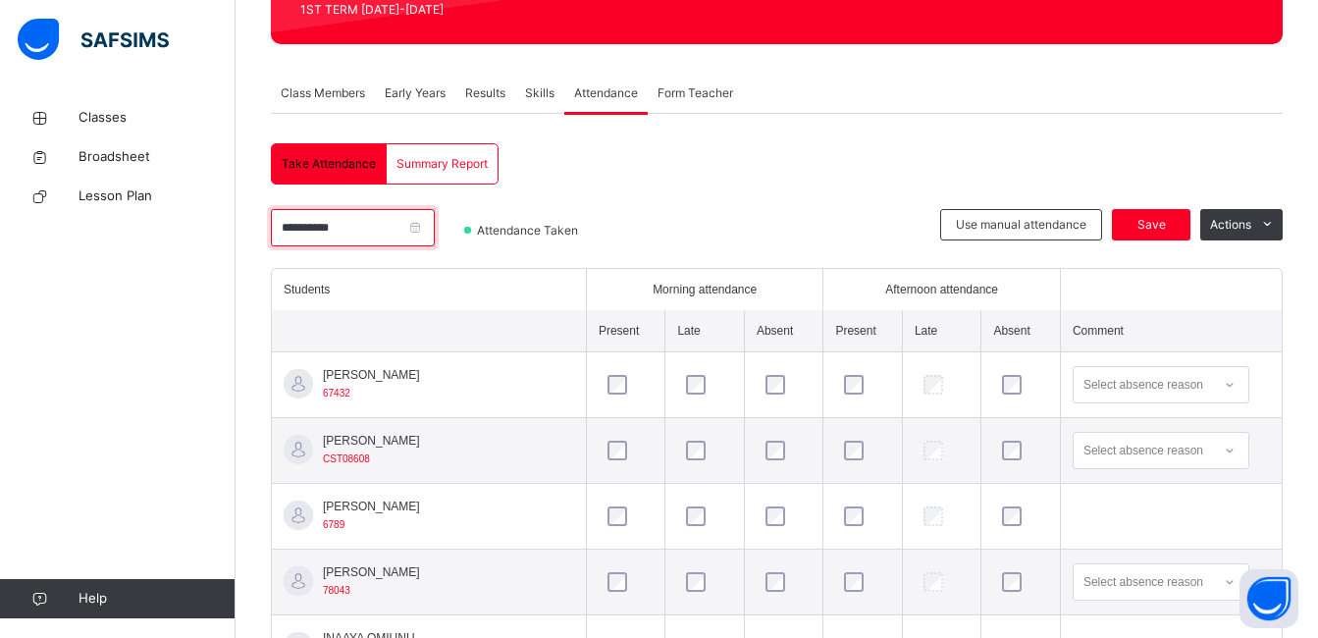
click at [435, 228] on input "**********" at bounding box center [353, 227] width 164 height 37
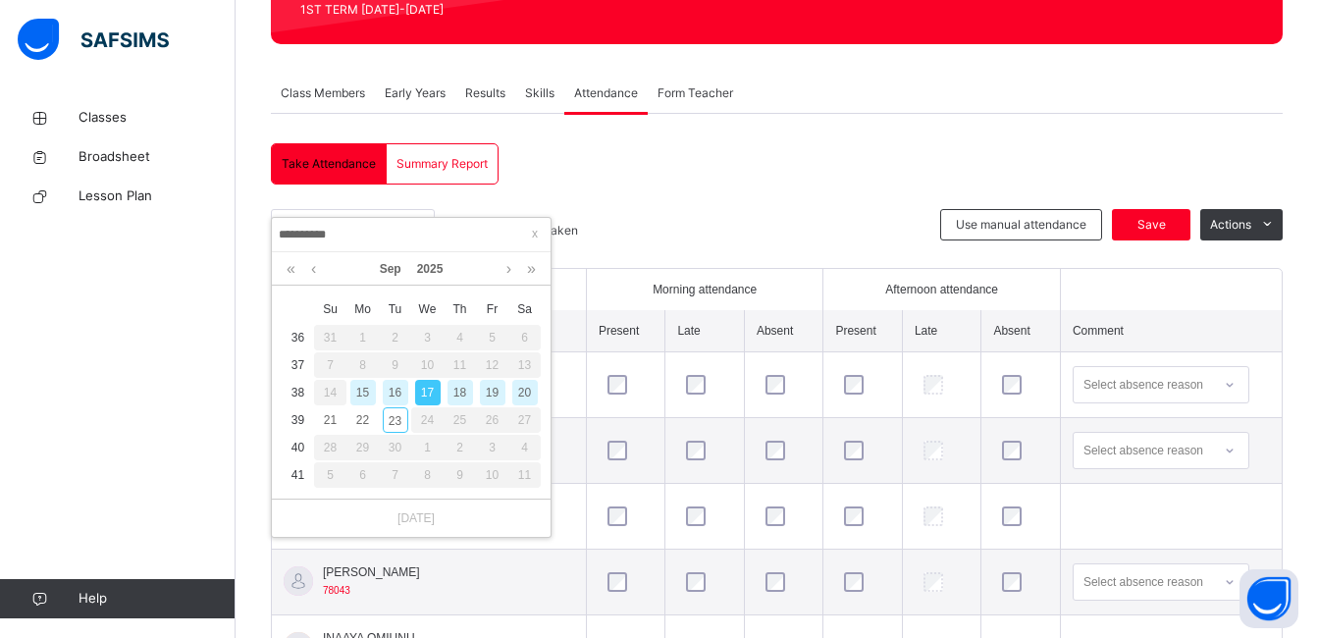
click at [465, 392] on div "18" at bounding box center [461, 393] width 26 height 26
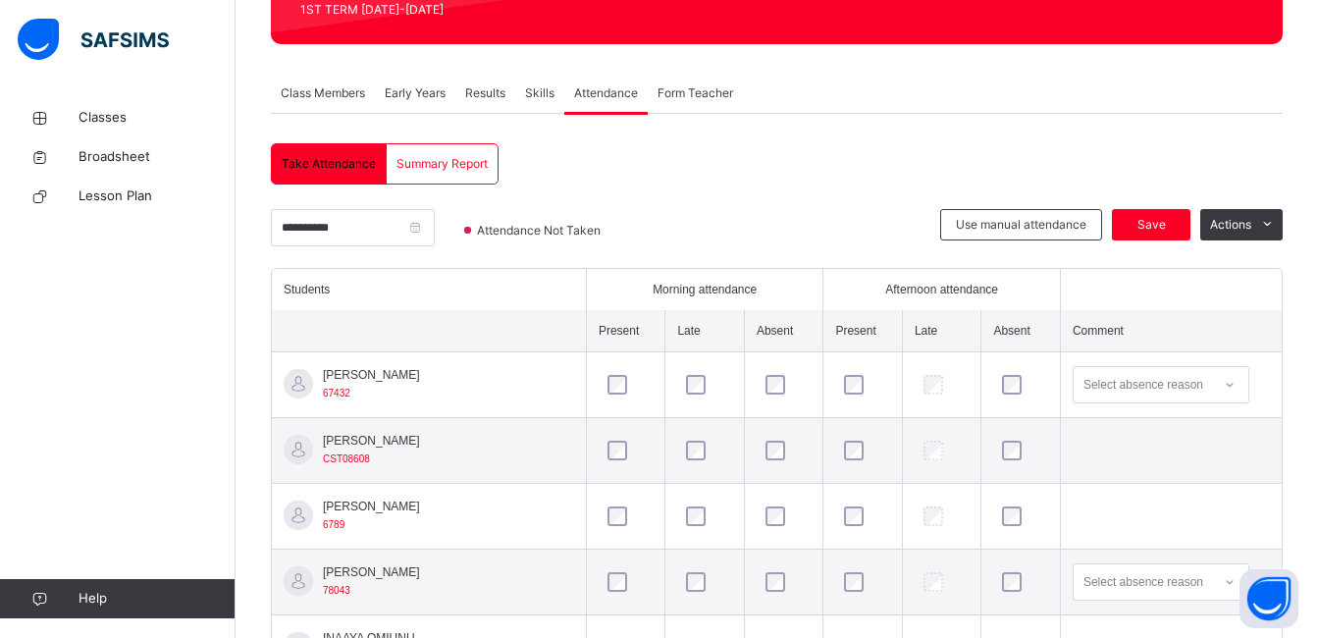
click at [1112, 515] on td at bounding box center [1171, 517] width 222 height 66
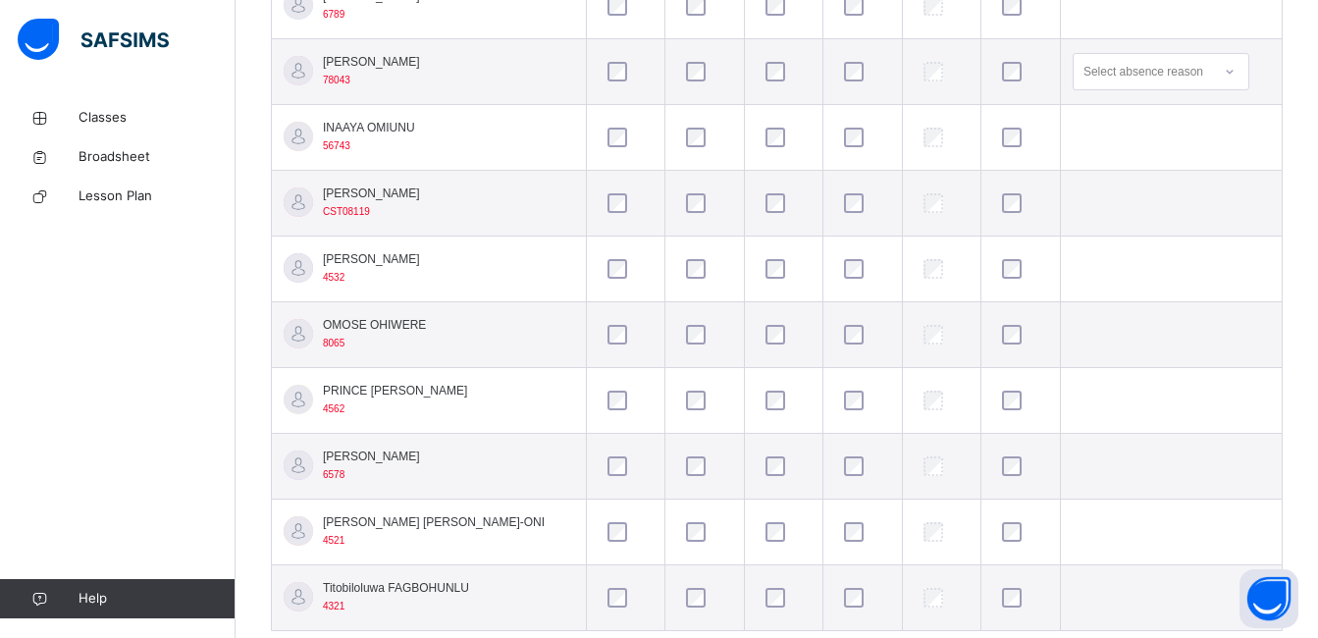
scroll to position [845, 0]
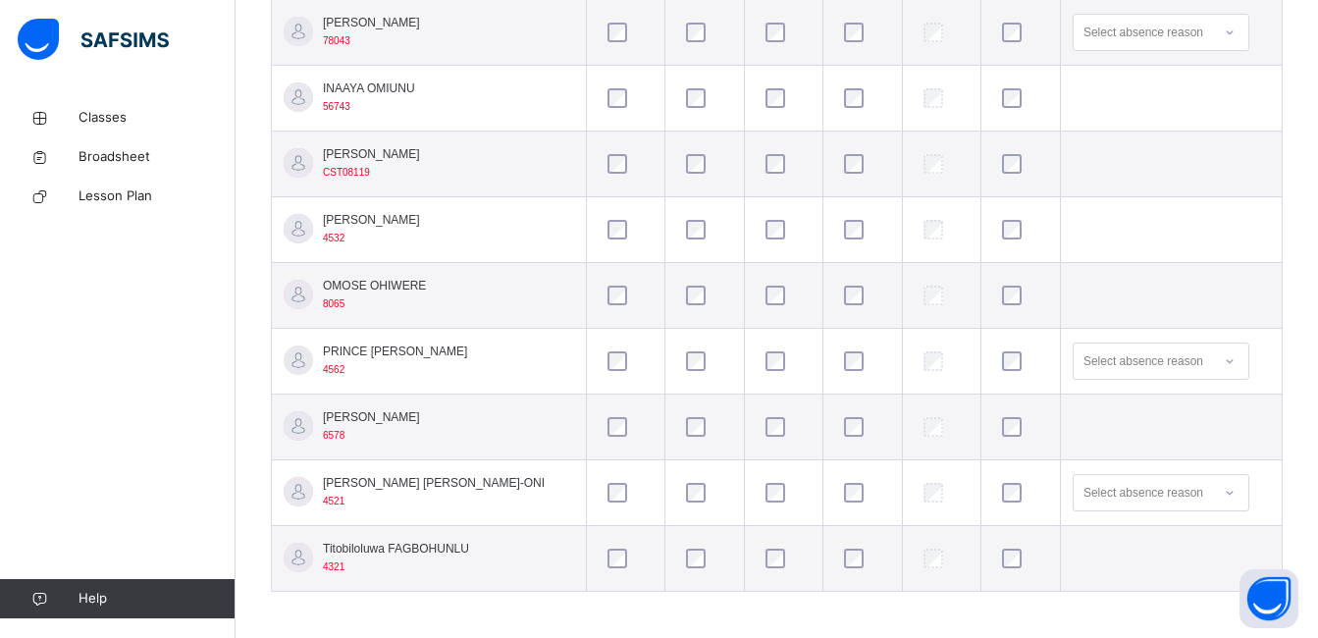
click at [1005, 499] on div at bounding box center [1020, 493] width 45 height 20
click at [757, 573] on div at bounding box center [784, 558] width 55 height 41
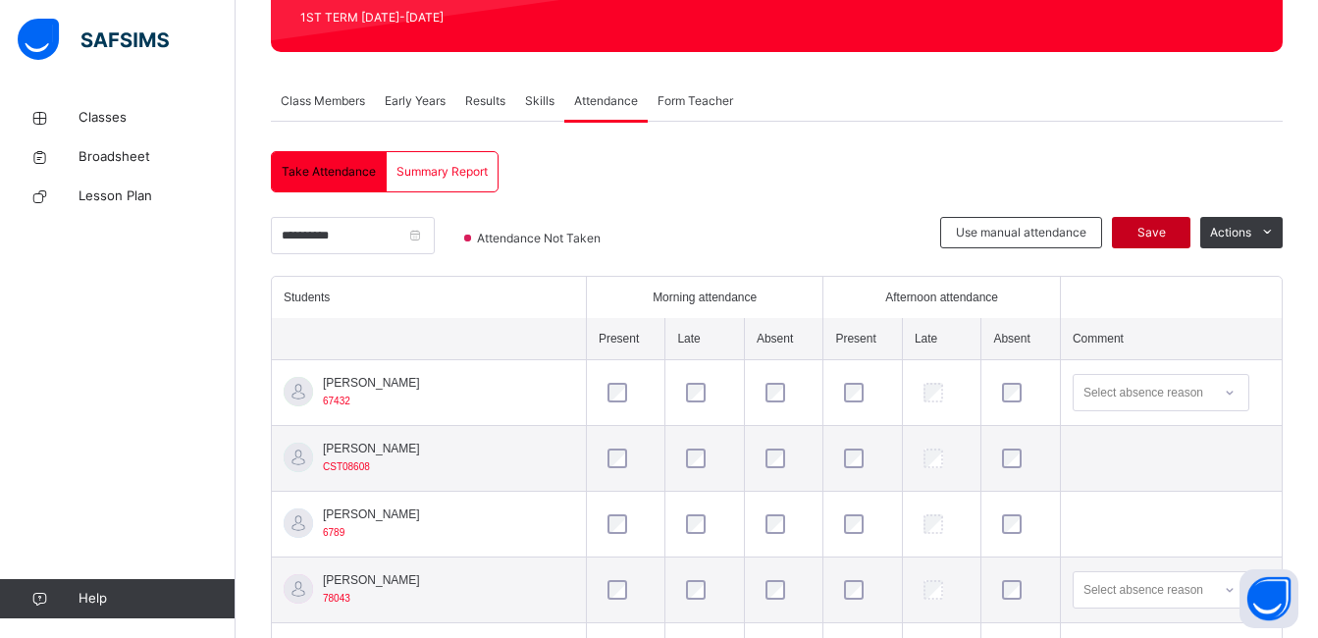
click at [1150, 230] on span "Save" at bounding box center [1151, 233] width 49 height 18
click at [411, 228] on input "**********" at bounding box center [353, 235] width 164 height 37
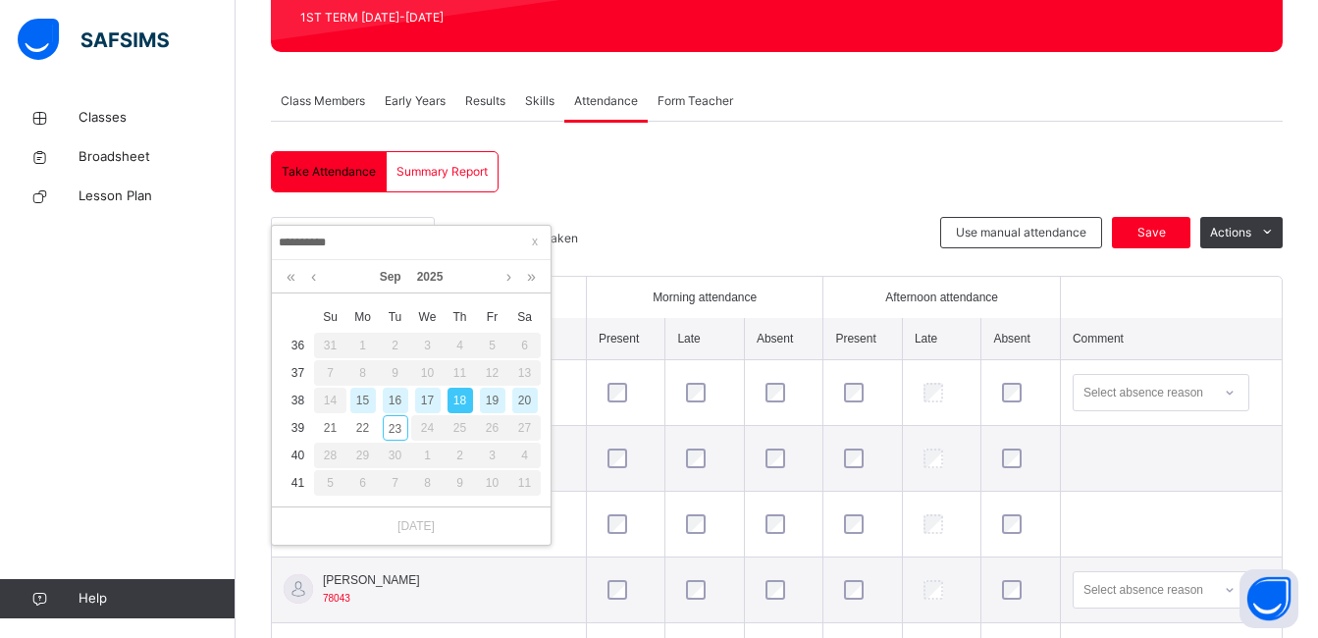
click at [498, 400] on div "19" at bounding box center [493, 401] width 26 height 26
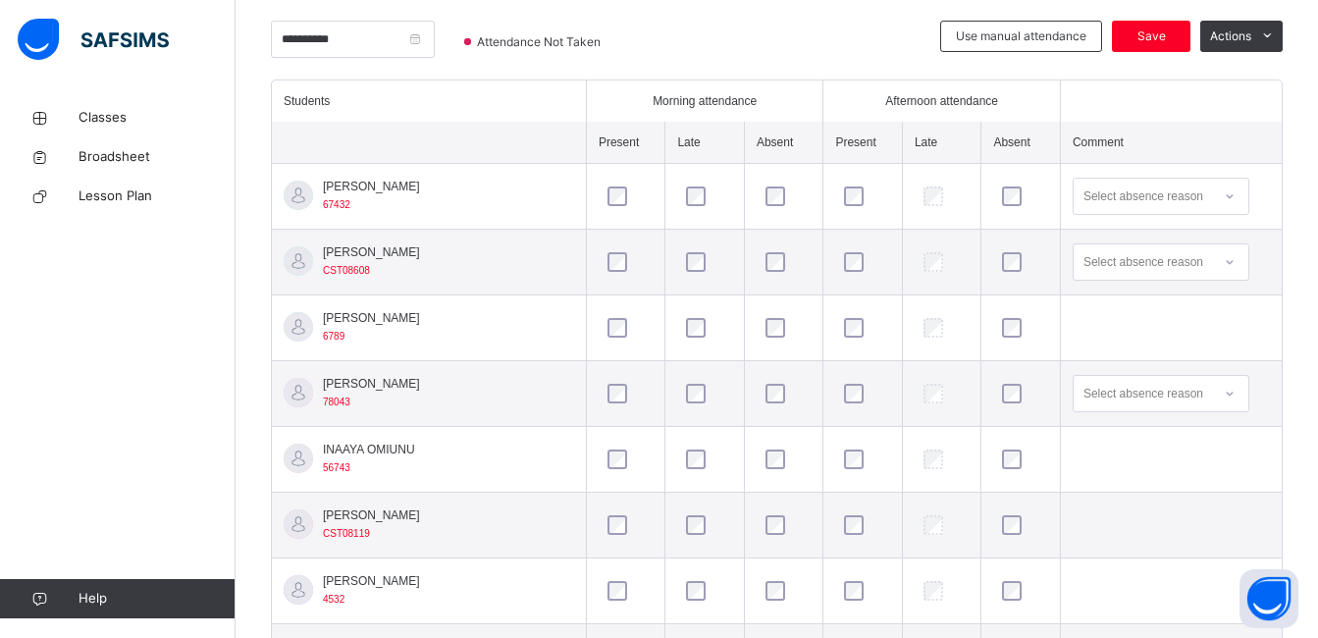
scroll to position [523, 0]
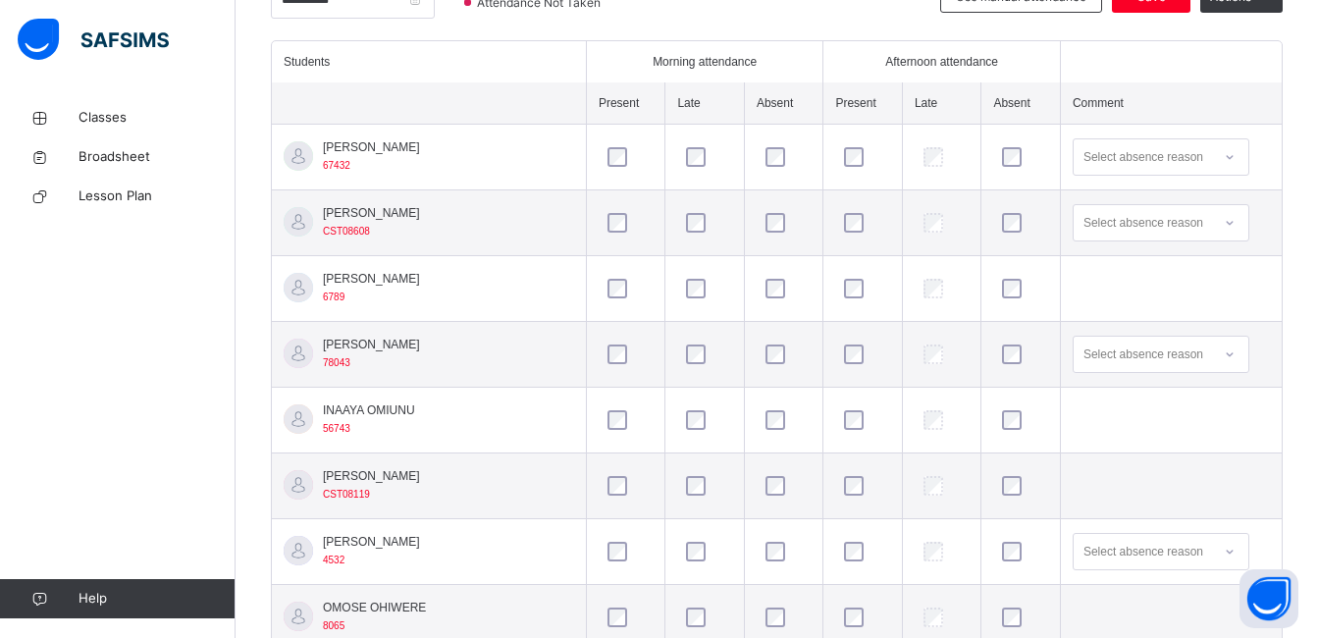
click at [996, 539] on div at bounding box center [1020, 551] width 55 height 41
click at [1074, 558] on div "Select absence reason" at bounding box center [1142, 552] width 137 height 30
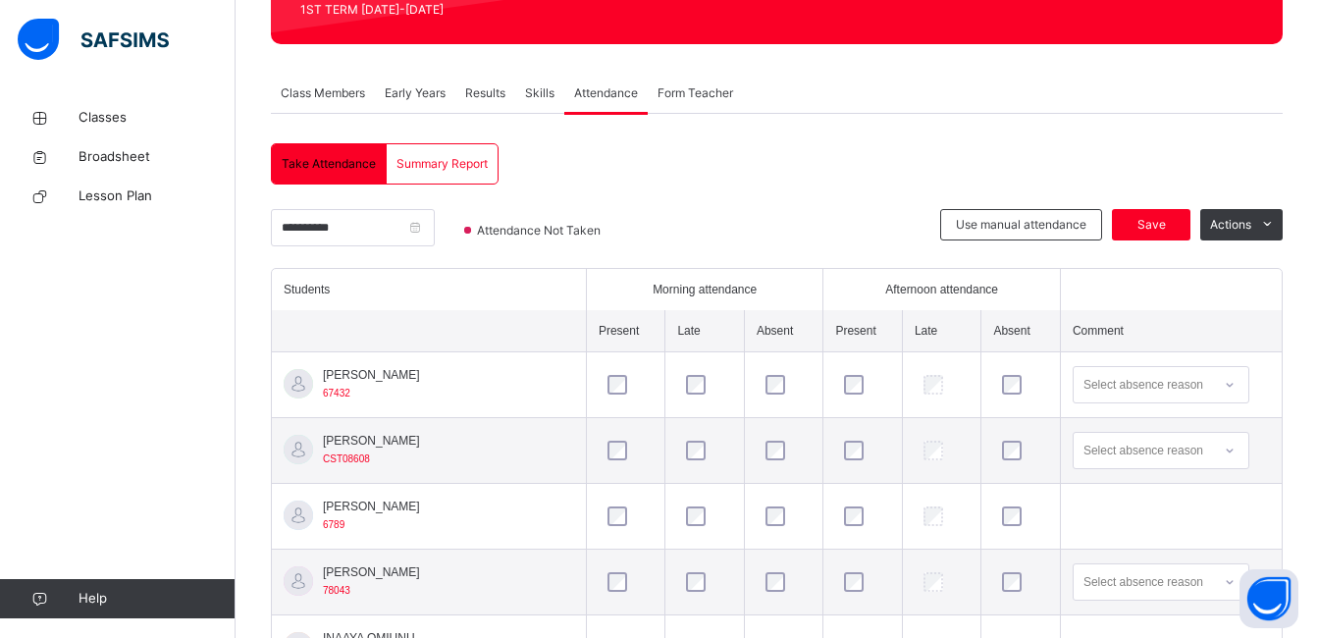
scroll to position [0, 0]
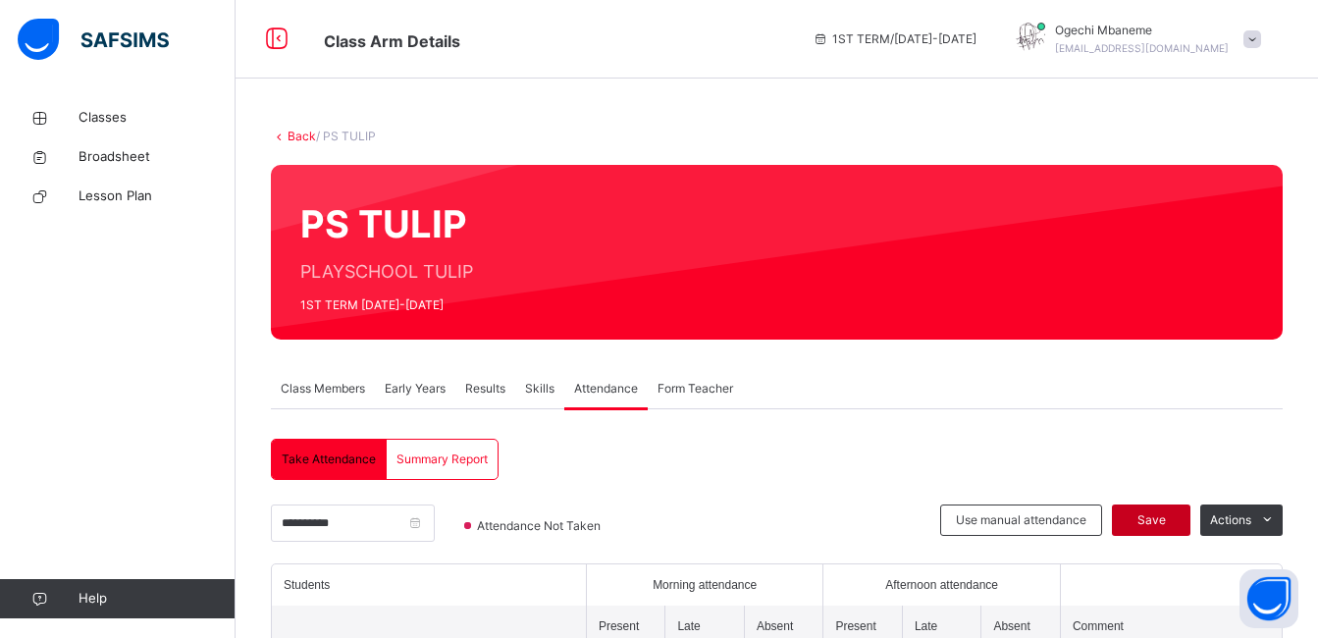
click at [1163, 513] on span "Save" at bounding box center [1151, 520] width 49 height 18
click at [431, 519] on input "**********" at bounding box center [353, 523] width 164 height 37
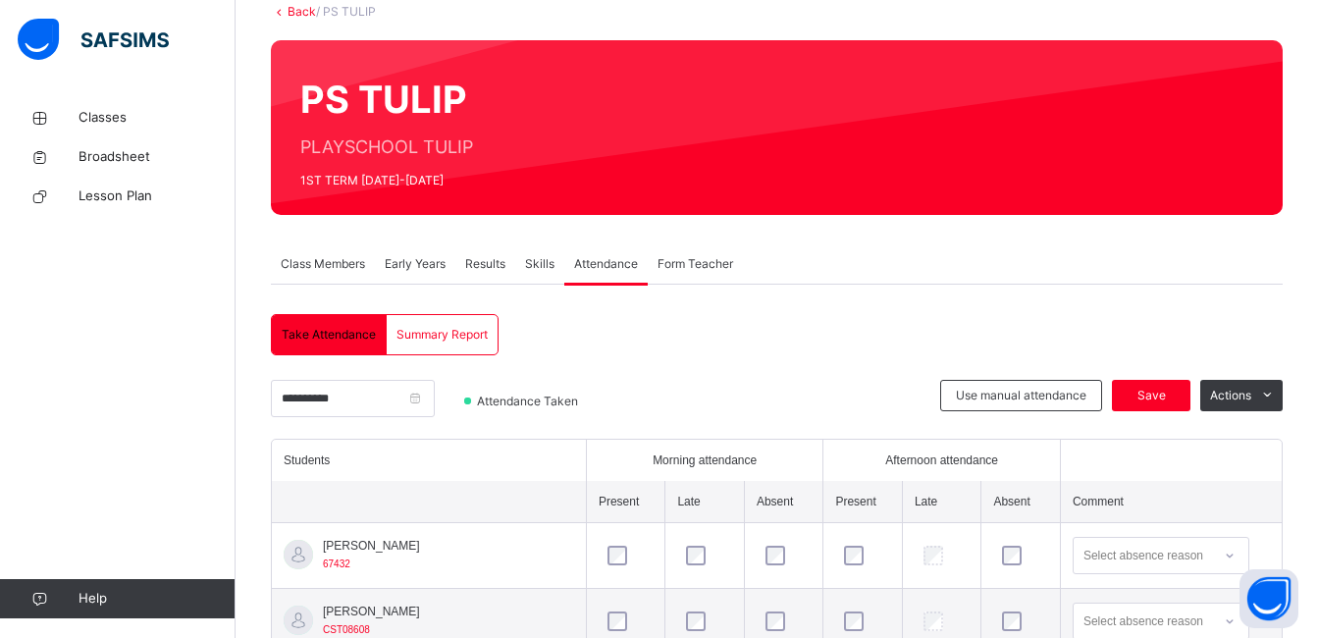
scroll to position [157, 0]
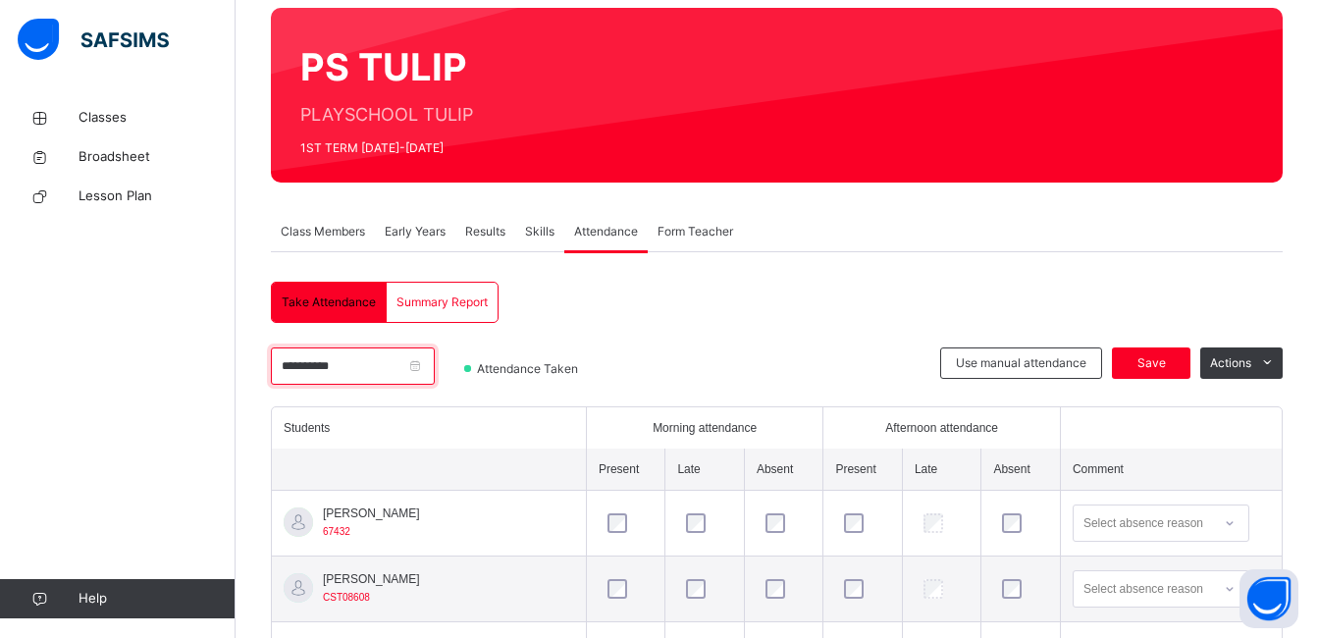
click at [398, 379] on input "**********" at bounding box center [353, 366] width 164 height 37
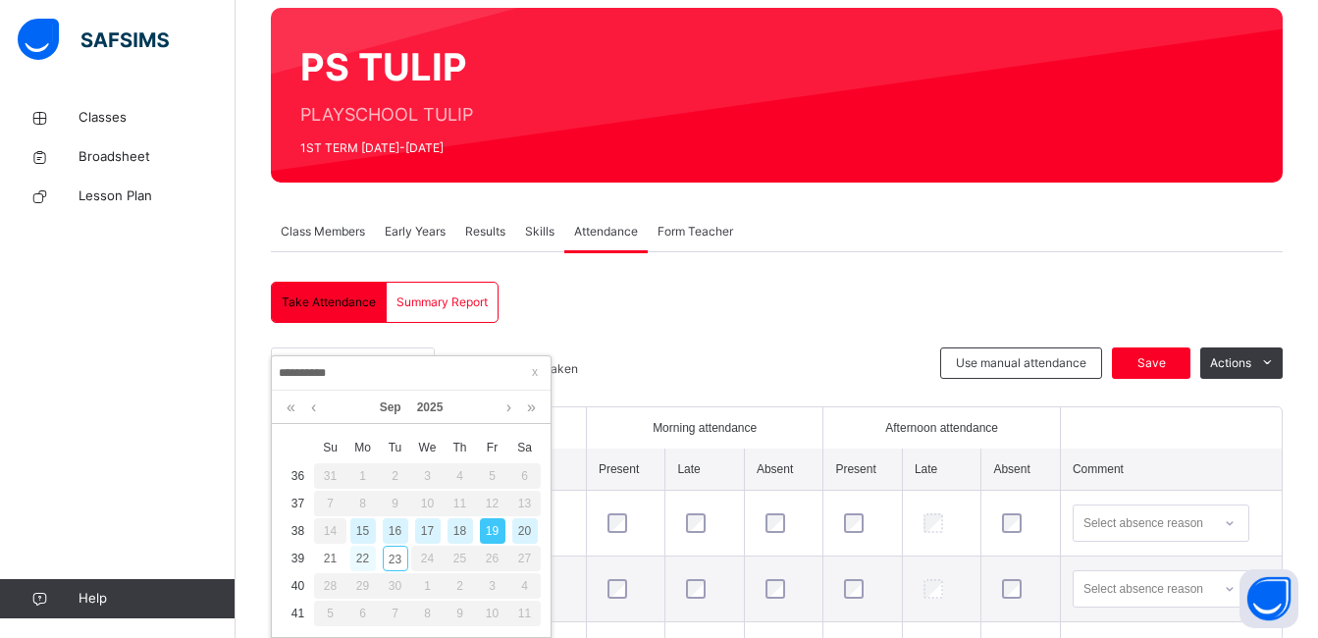
click at [354, 561] on div "22" at bounding box center [363, 559] width 26 height 26
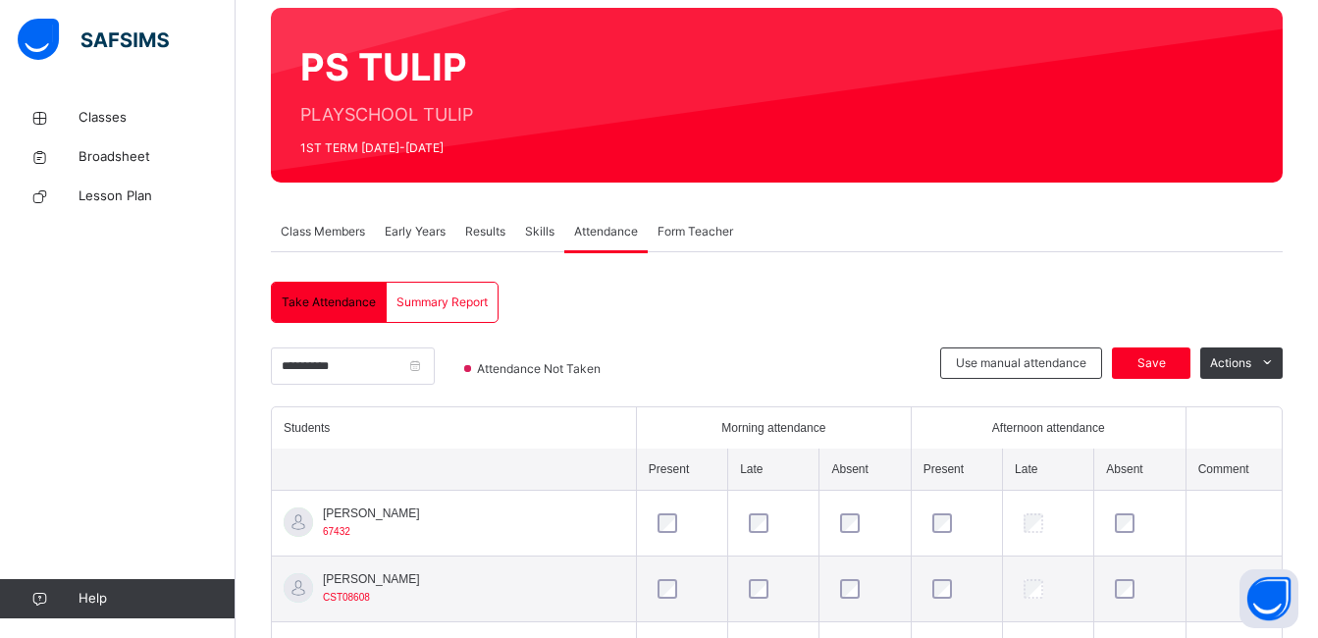
click at [622, 348] on div "Attendance Not Taken" at bounding box center [538, 377] width 186 height 59
click at [753, 349] on div at bounding box center [785, 377] width 291 height 59
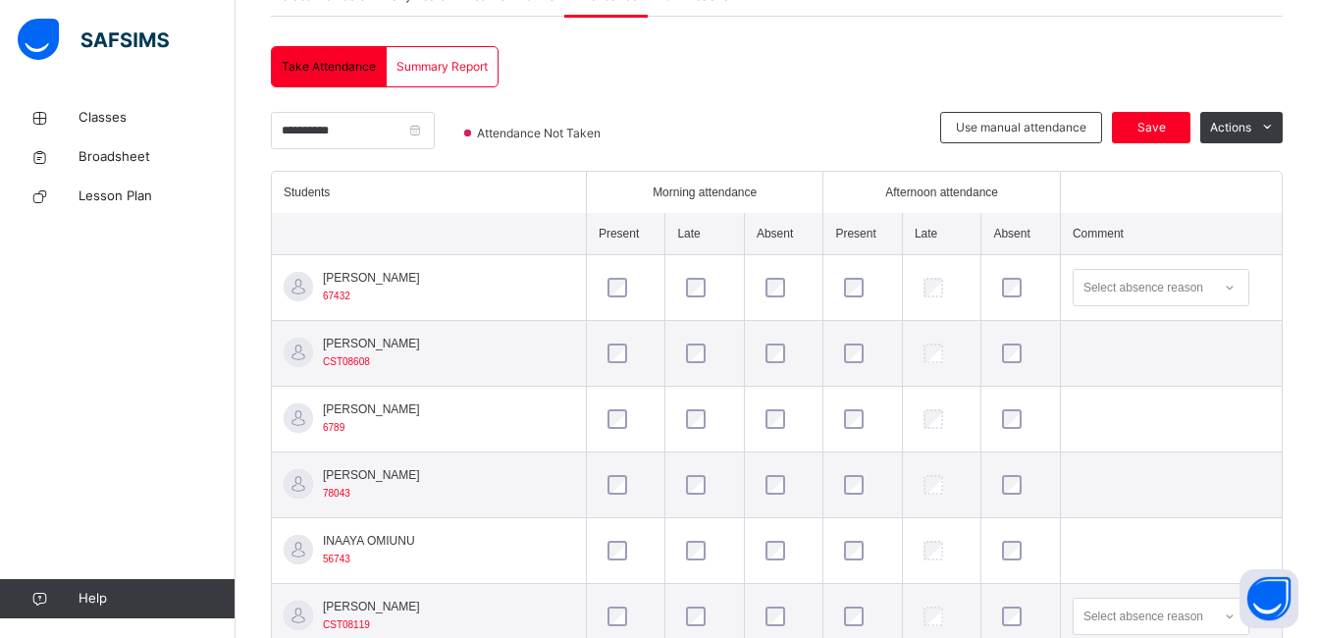
scroll to position [853, 0]
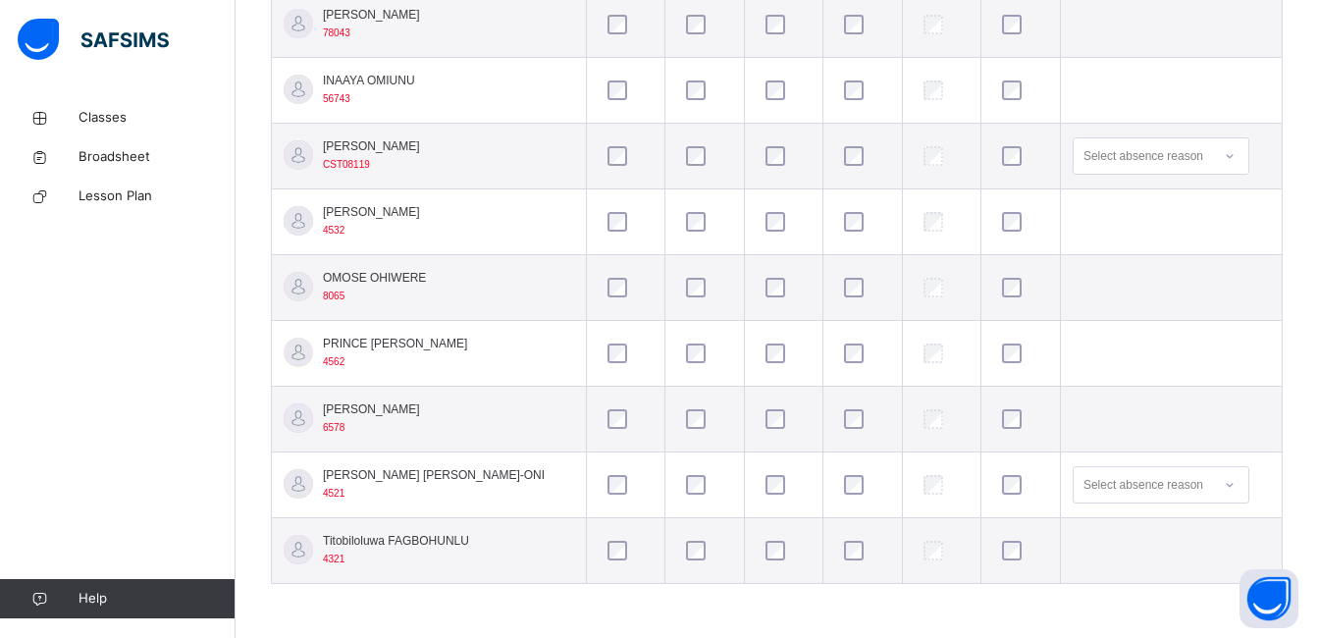
click at [1003, 471] on div at bounding box center [1020, 484] width 55 height 41
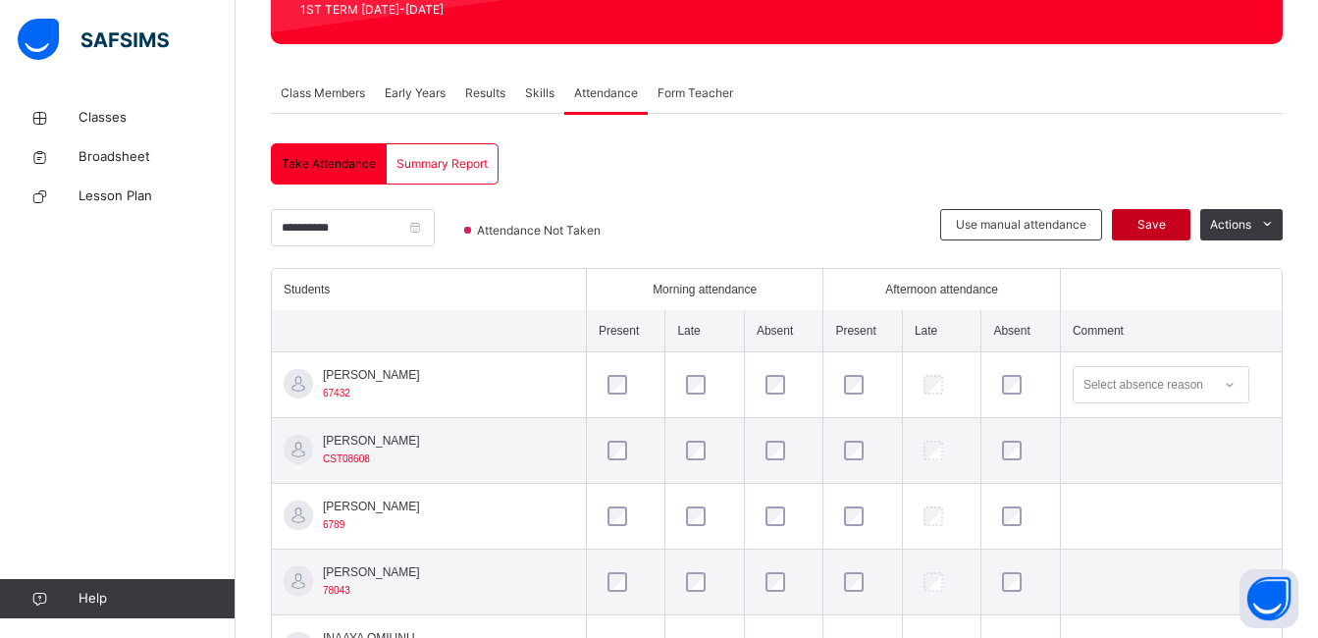
click at [1154, 215] on div "Save" at bounding box center [1151, 224] width 79 height 31
click at [435, 227] on input "**********" at bounding box center [353, 227] width 164 height 37
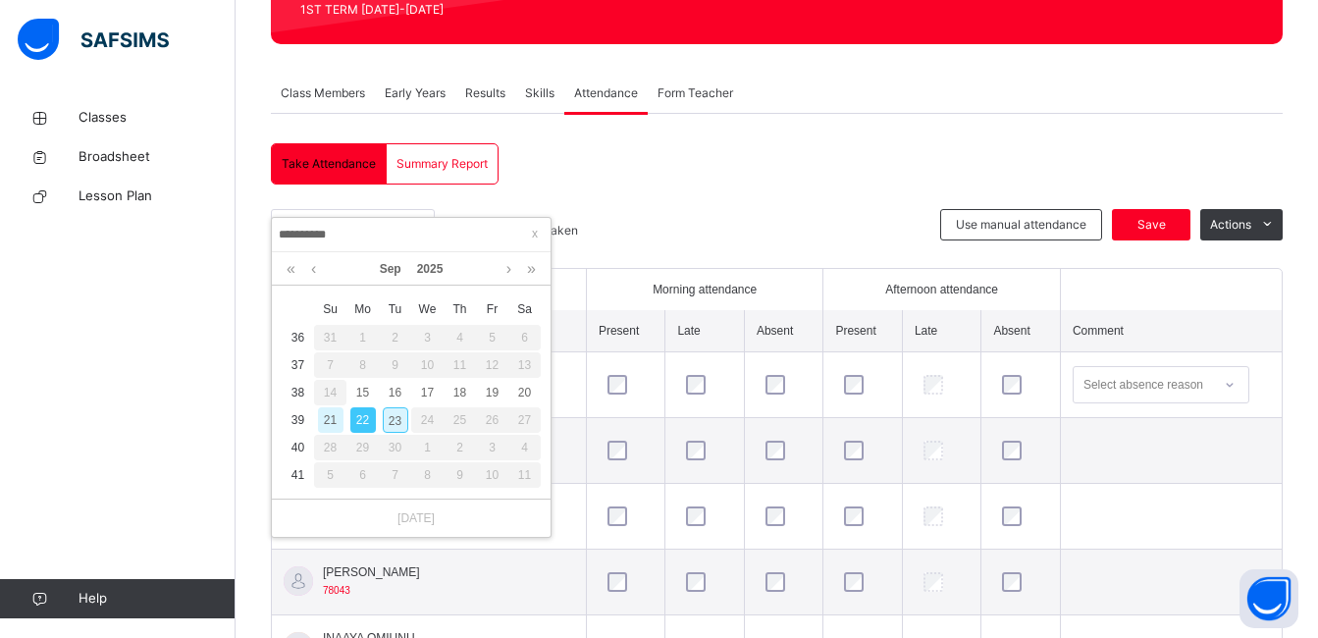
click at [401, 425] on div "23" at bounding box center [396, 420] width 26 height 26
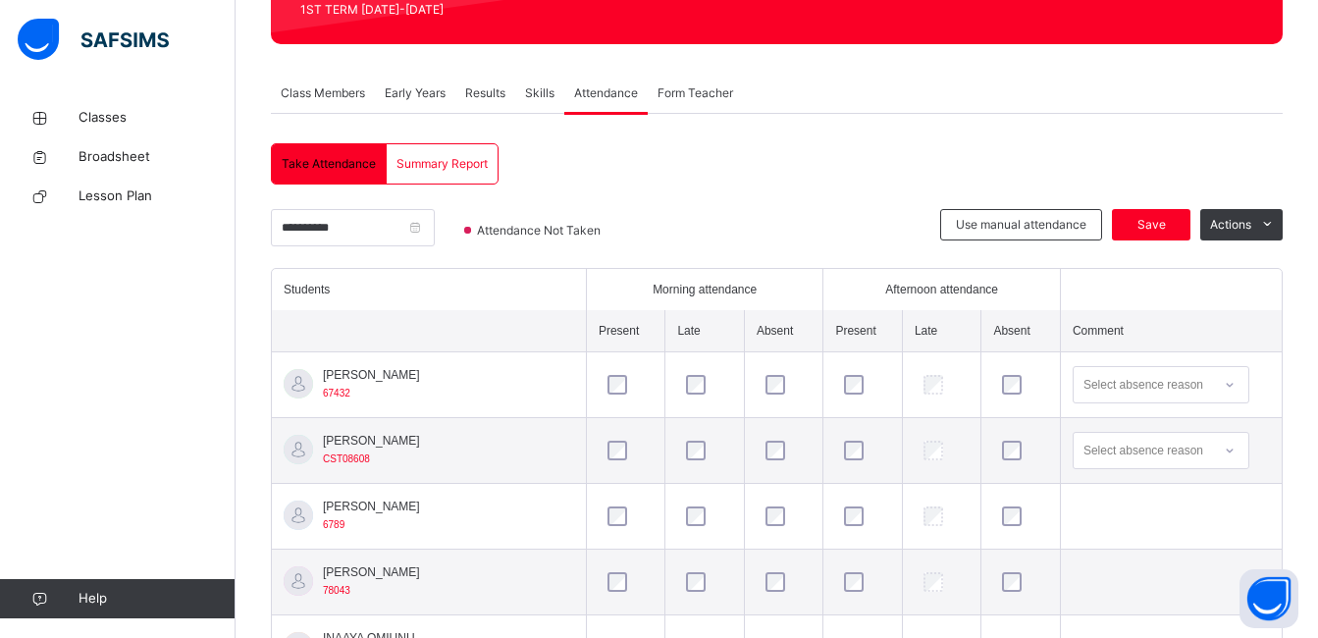
click at [1001, 439] on div at bounding box center [1020, 450] width 55 height 41
click at [1158, 212] on div "Save" at bounding box center [1151, 224] width 79 height 31
click at [388, 236] on input "**********" at bounding box center [353, 227] width 164 height 37
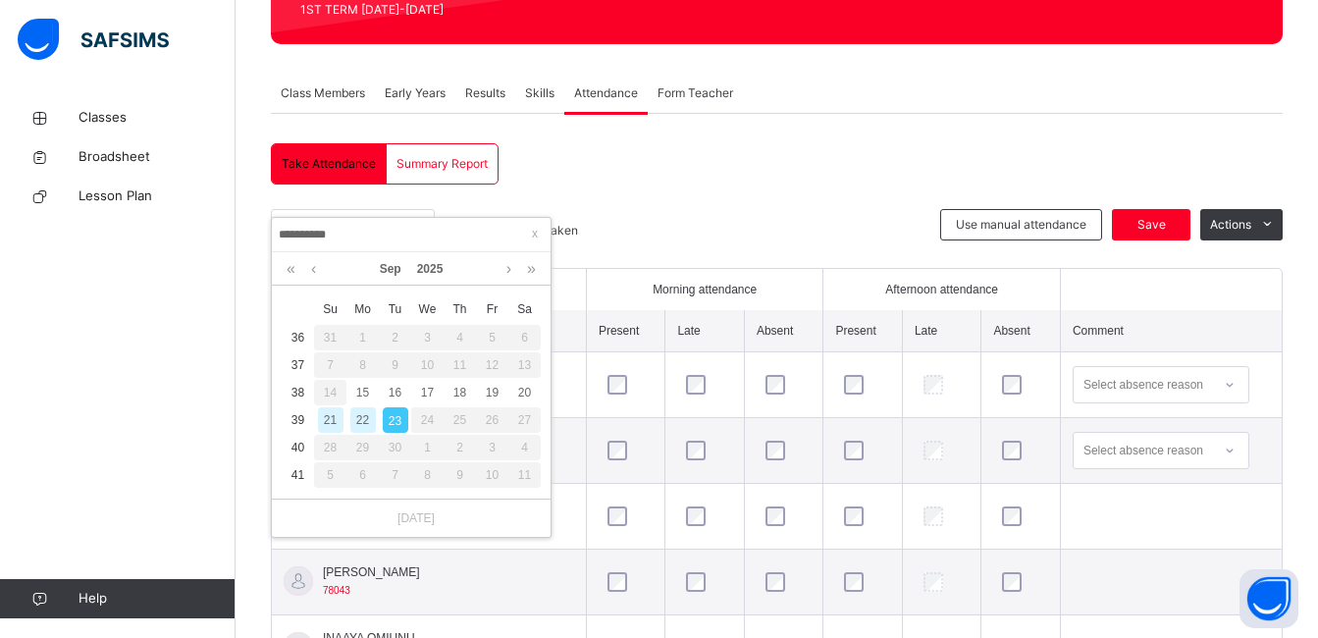
click at [428, 431] on div "24" at bounding box center [427, 420] width 32 height 26
